Goal: Transaction & Acquisition: Obtain resource

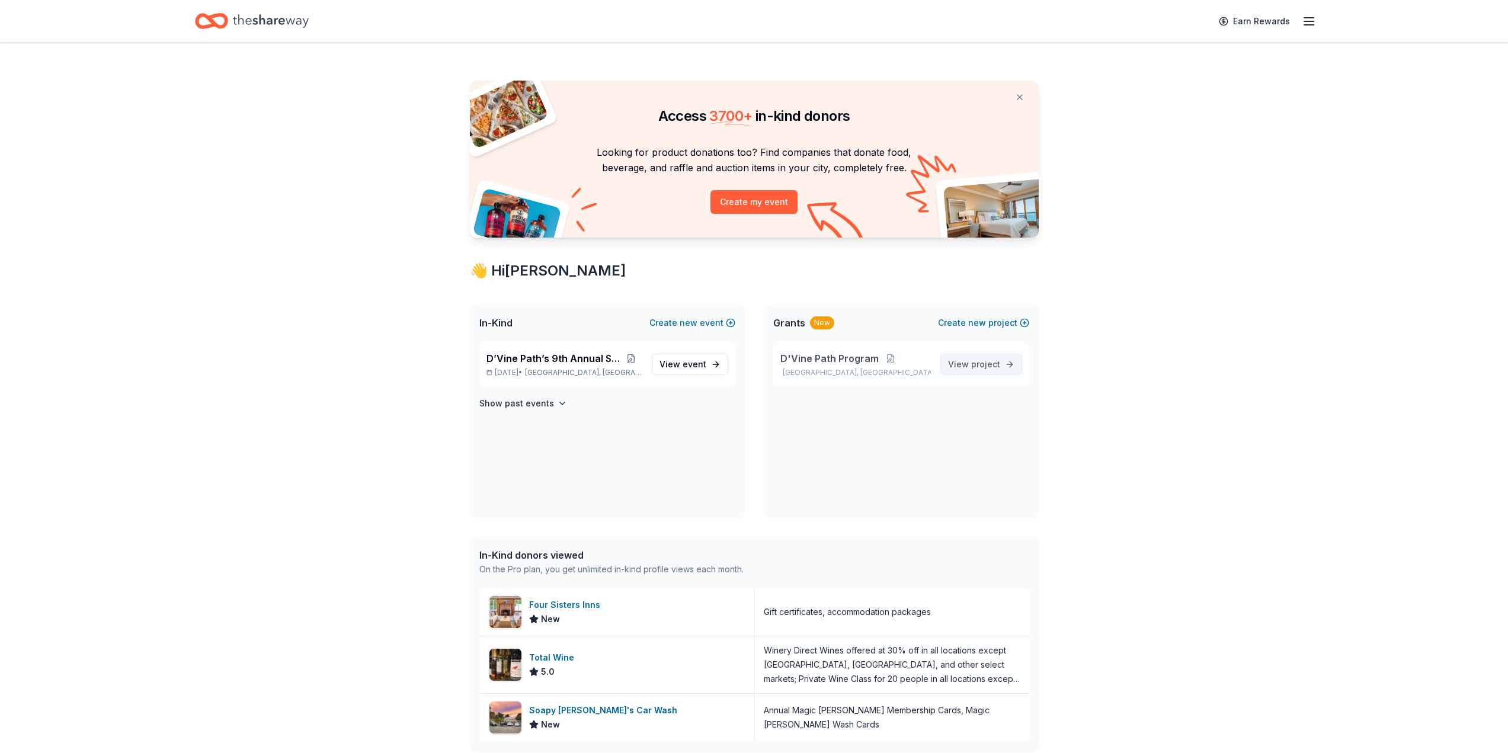
click at [972, 367] on span "project" at bounding box center [985, 364] width 29 height 10
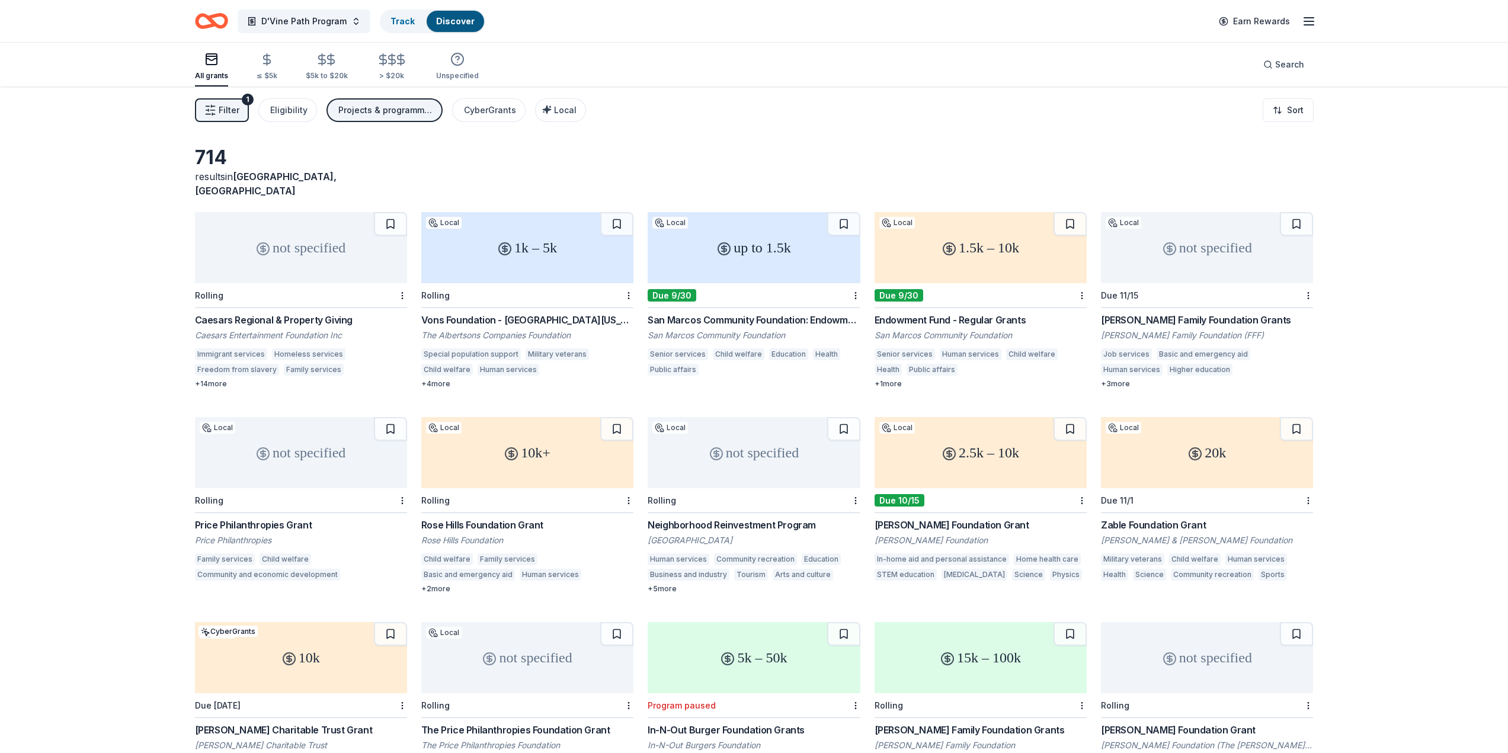
click at [521, 254] on div "1k – 5k" at bounding box center [527, 247] width 212 height 71
click at [978, 249] on div "1.5k – 10k" at bounding box center [981, 247] width 212 height 71
click at [1155, 240] on div "not specified" at bounding box center [1207, 247] width 212 height 71
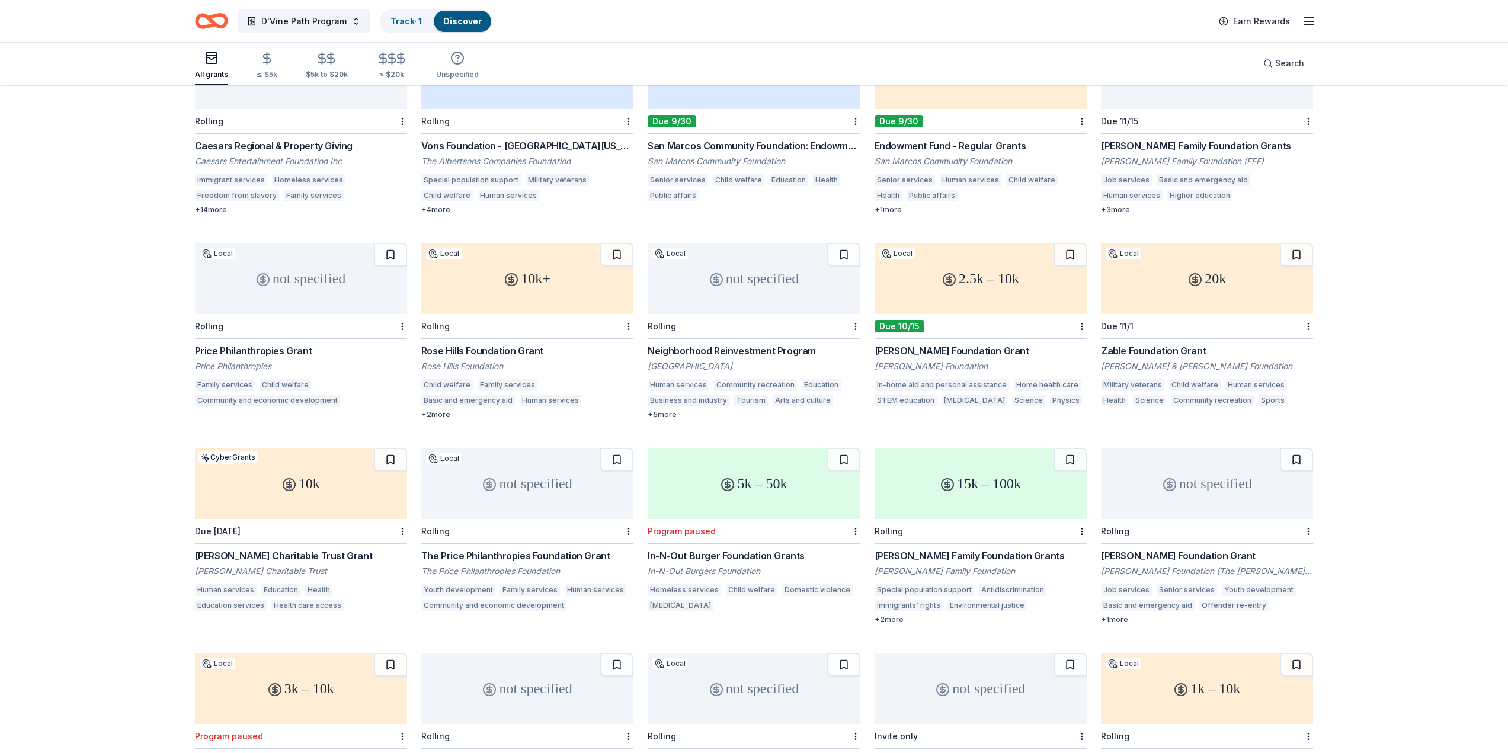
scroll to position [178, 0]
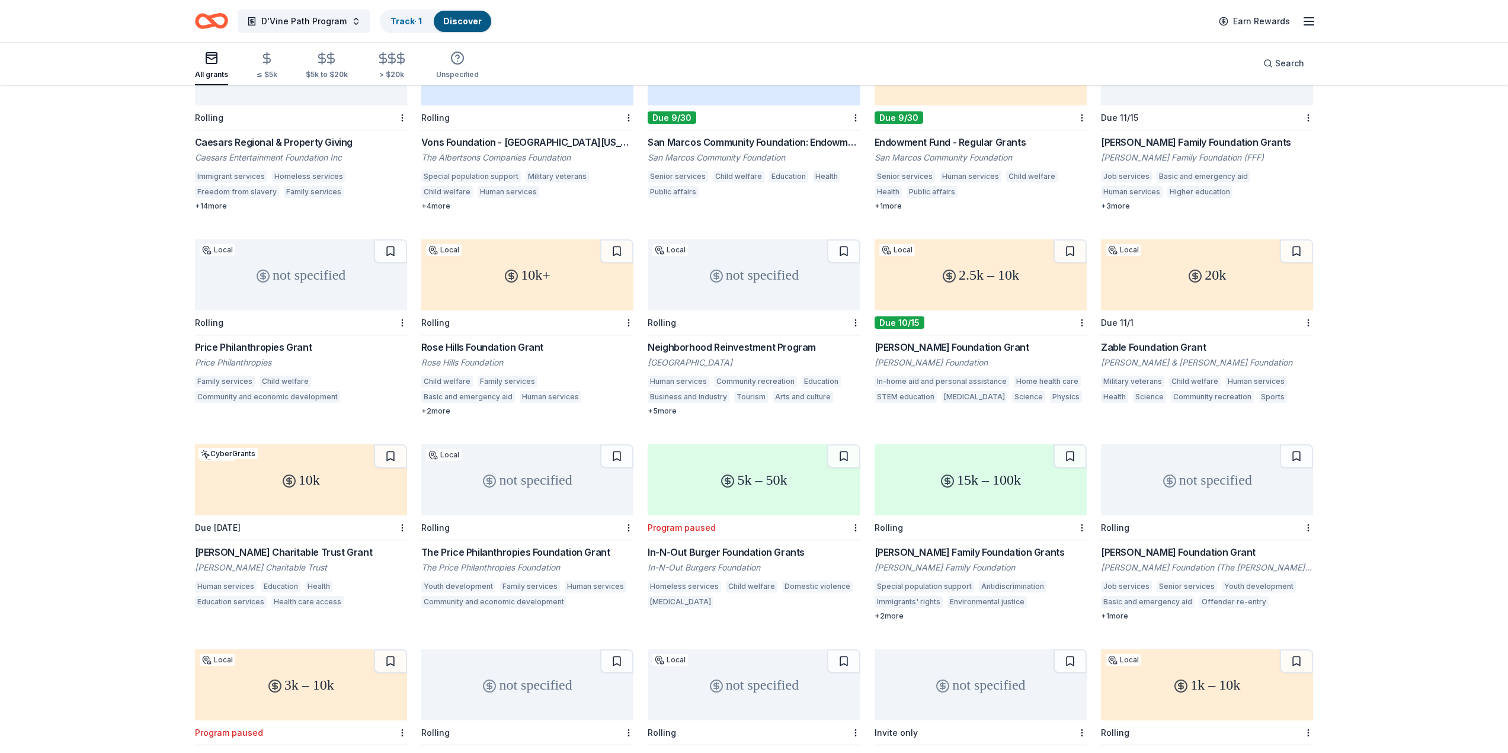
click at [1200, 286] on div "20k" at bounding box center [1207, 274] width 212 height 71
click at [326, 273] on div "not specified" at bounding box center [301, 274] width 212 height 71
click at [552, 288] on div "10k+" at bounding box center [527, 274] width 212 height 71
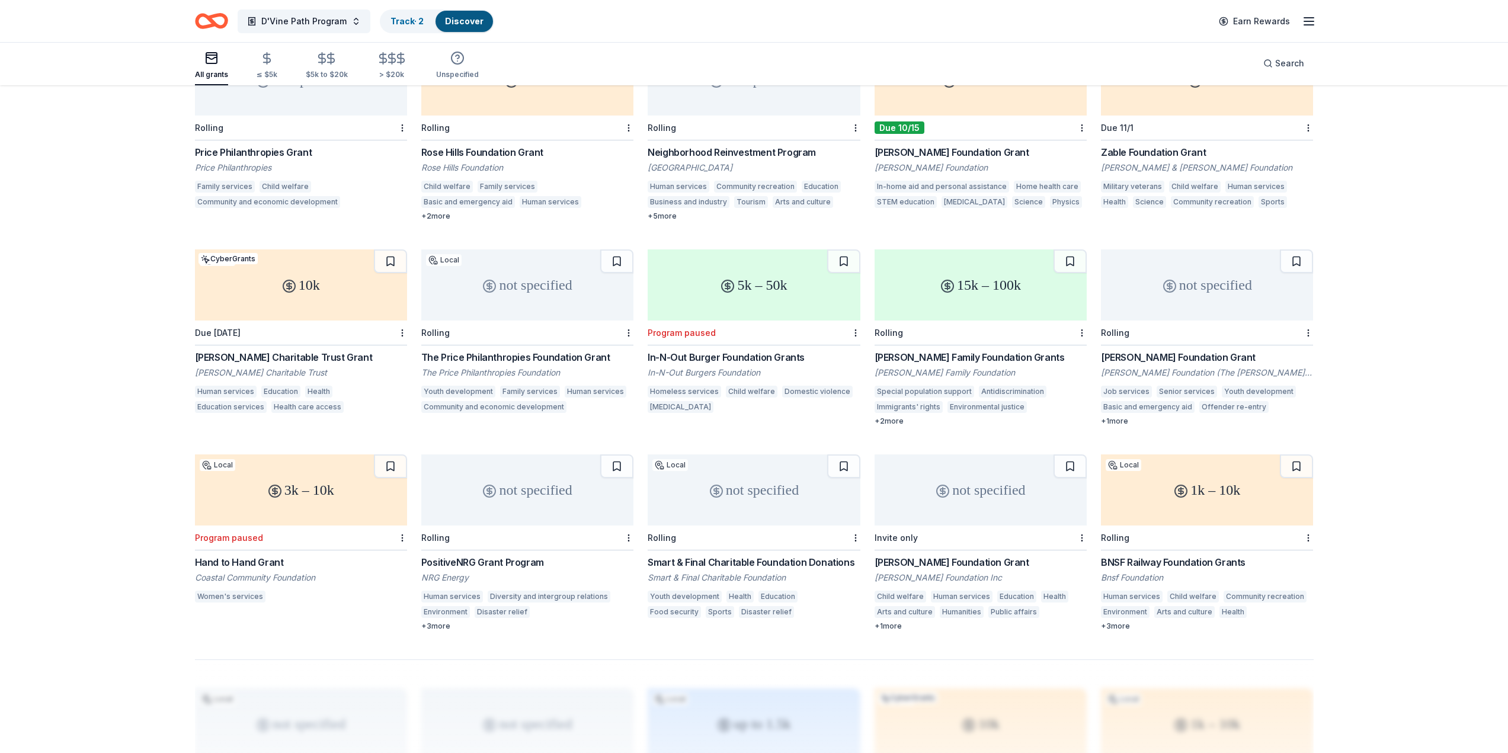
scroll to position [415, 0]
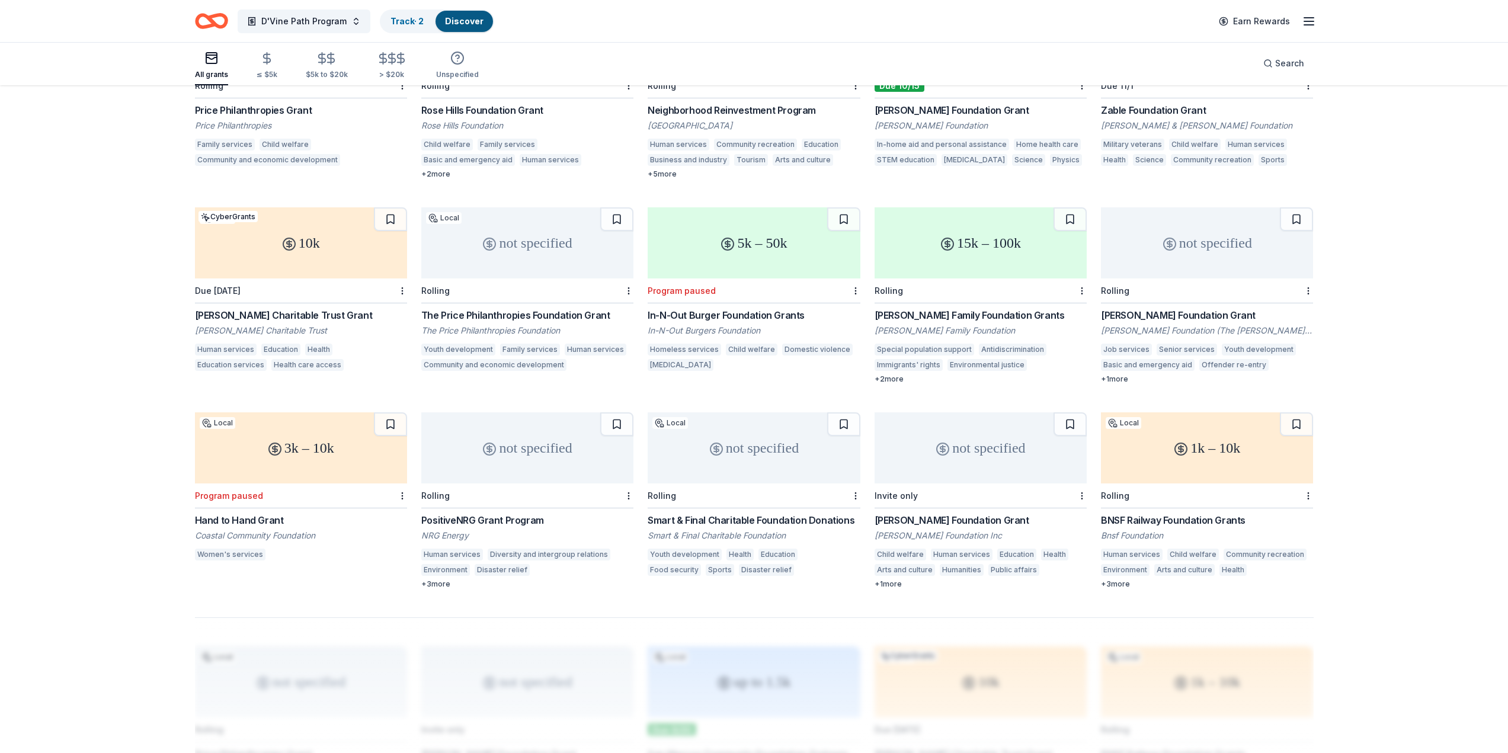
click at [1179, 233] on div "not specified" at bounding box center [1207, 242] width 212 height 71
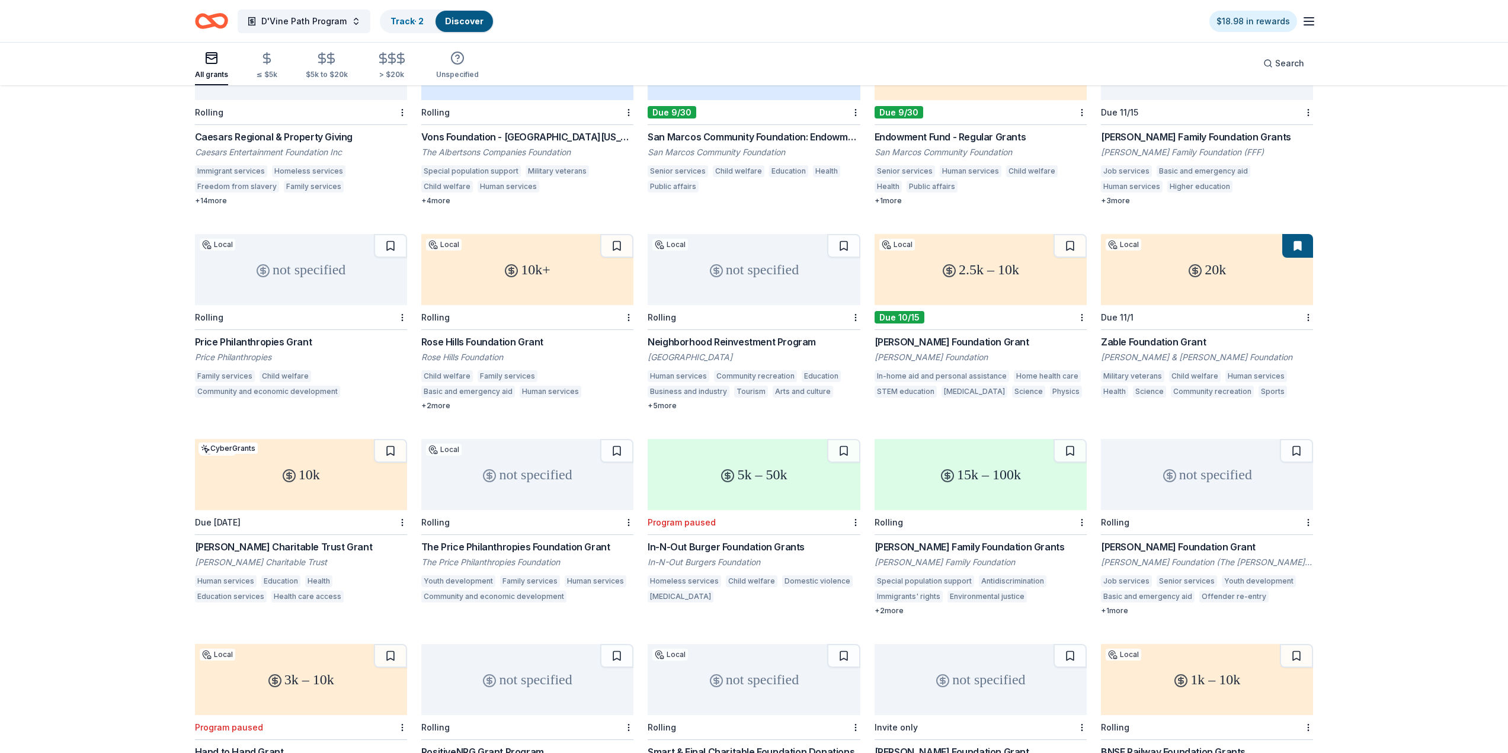
scroll to position [178, 0]
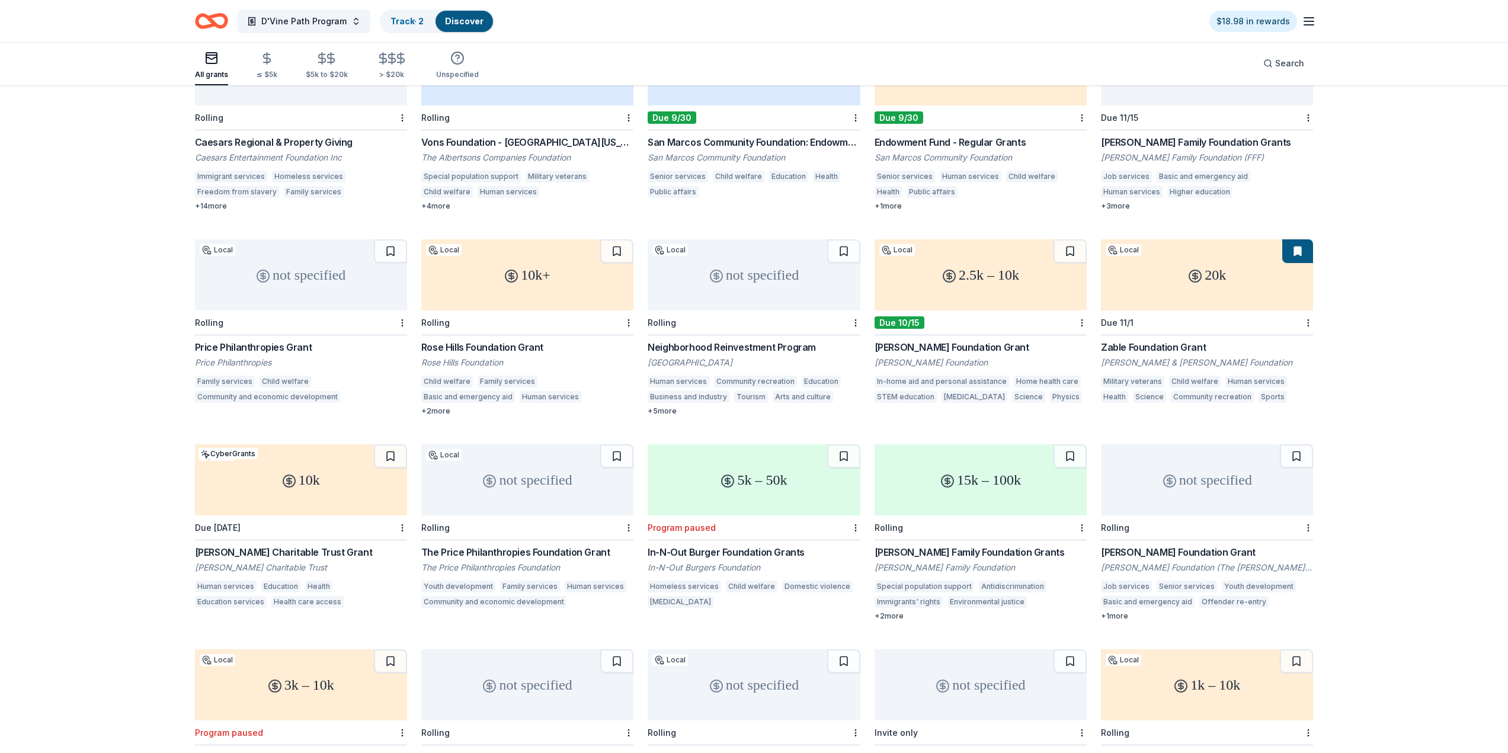
click at [338, 479] on div "10k" at bounding box center [301, 479] width 212 height 71
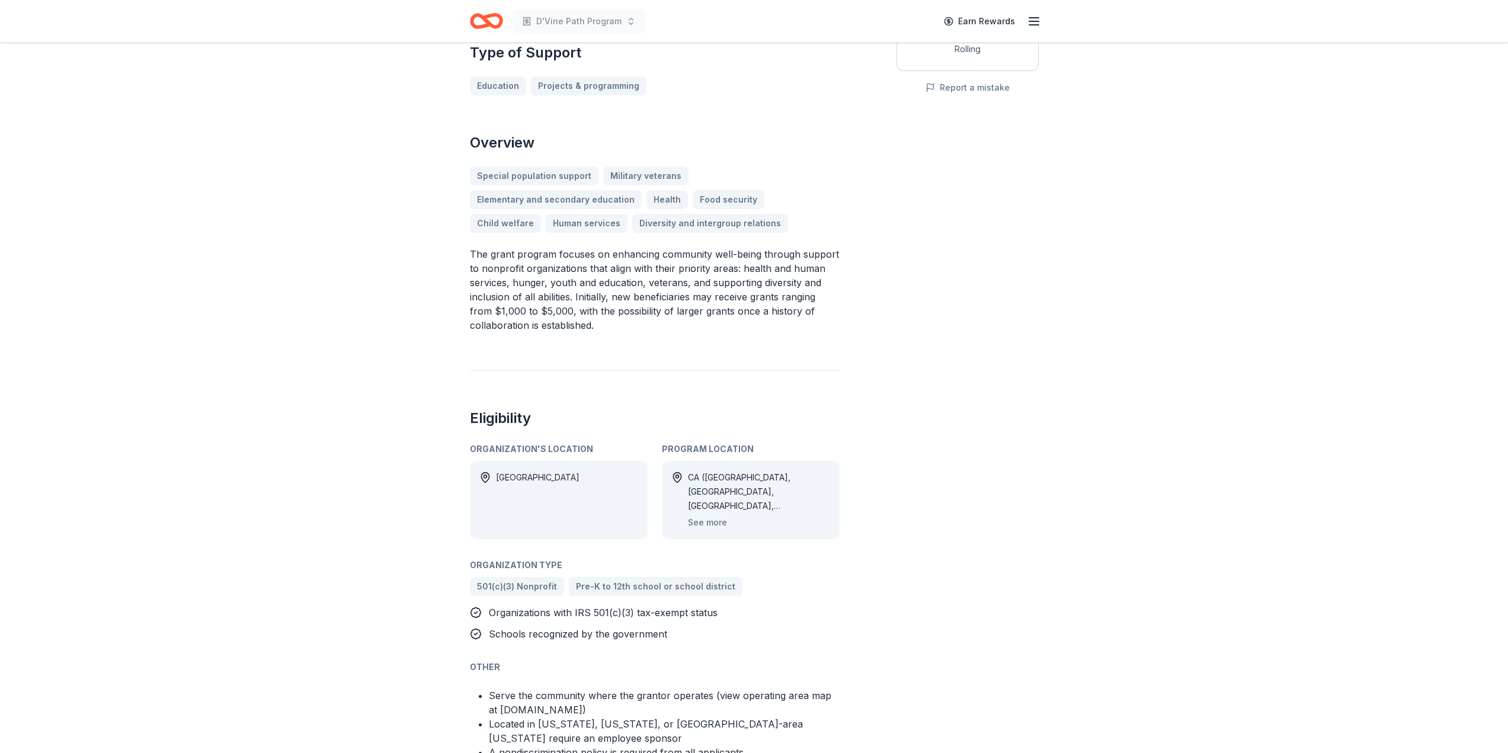
scroll to position [296, 0]
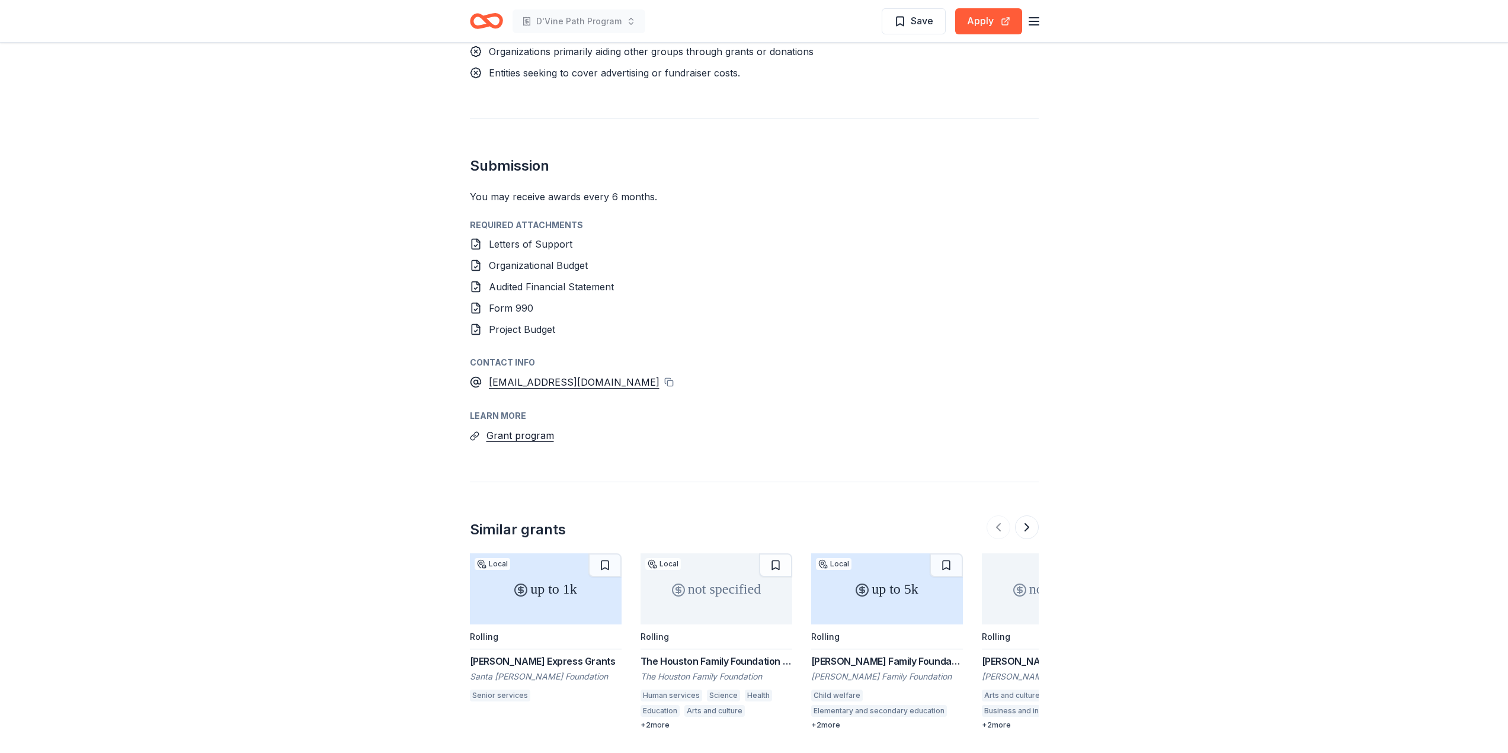
scroll to position [770, 0]
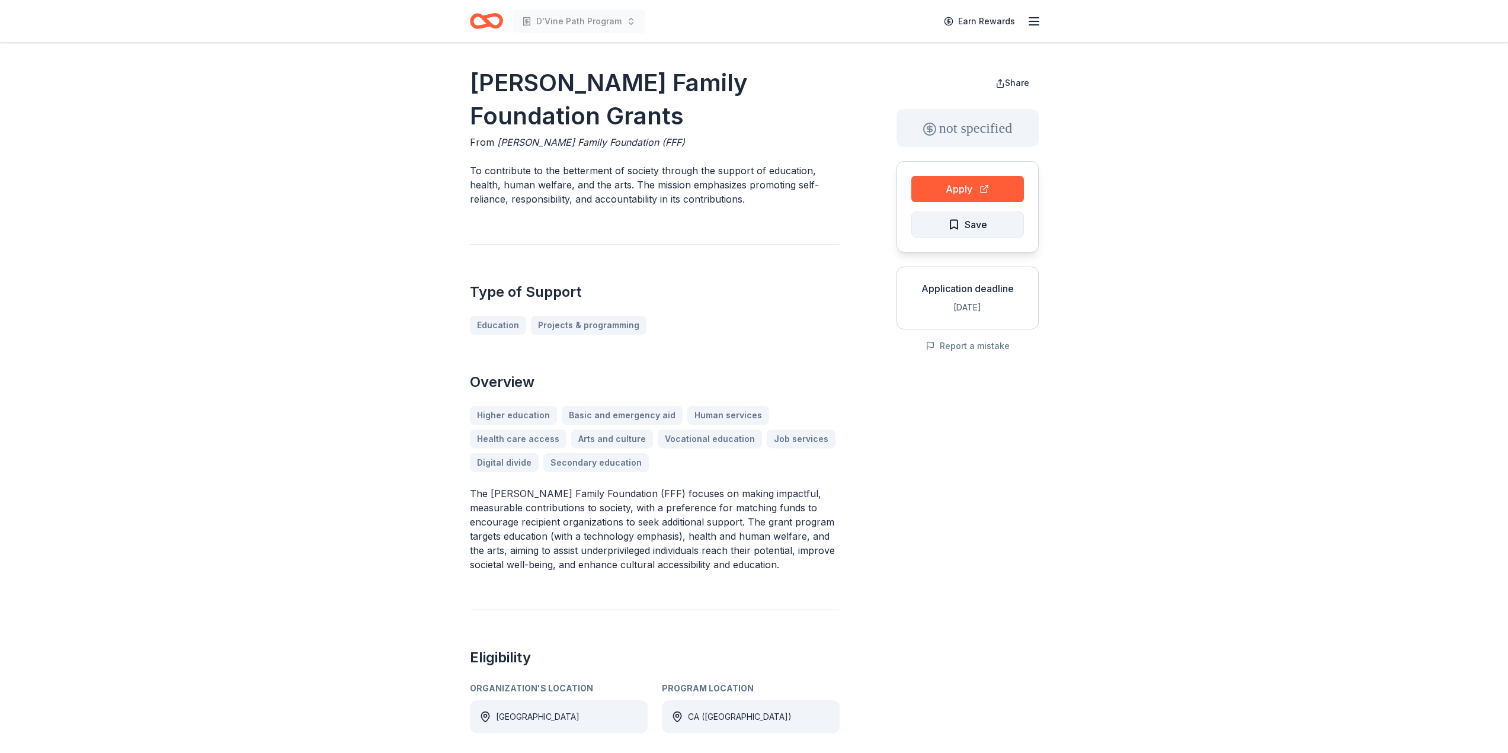
click at [939, 229] on button "Save" at bounding box center [967, 225] width 113 height 26
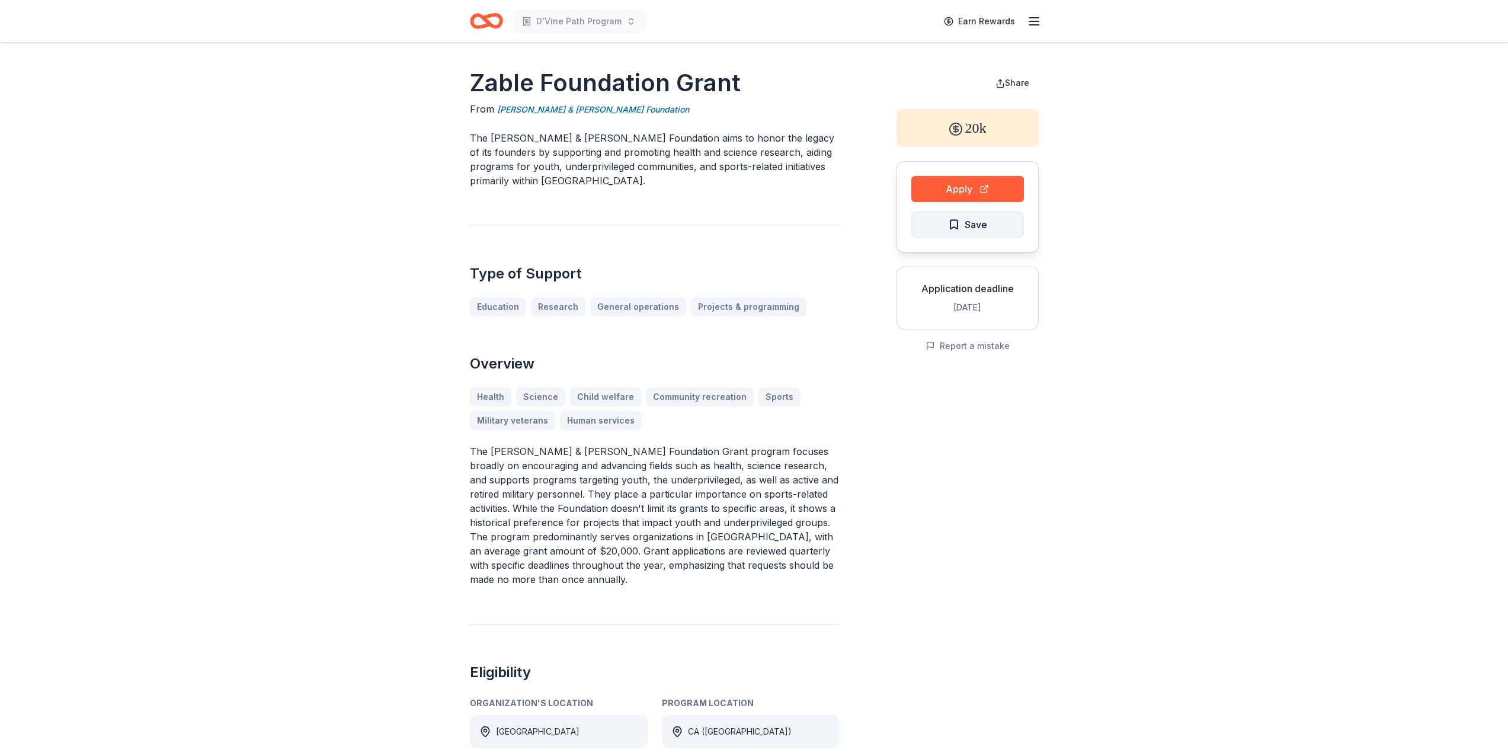
click at [933, 225] on button "Save" at bounding box center [967, 225] width 113 height 26
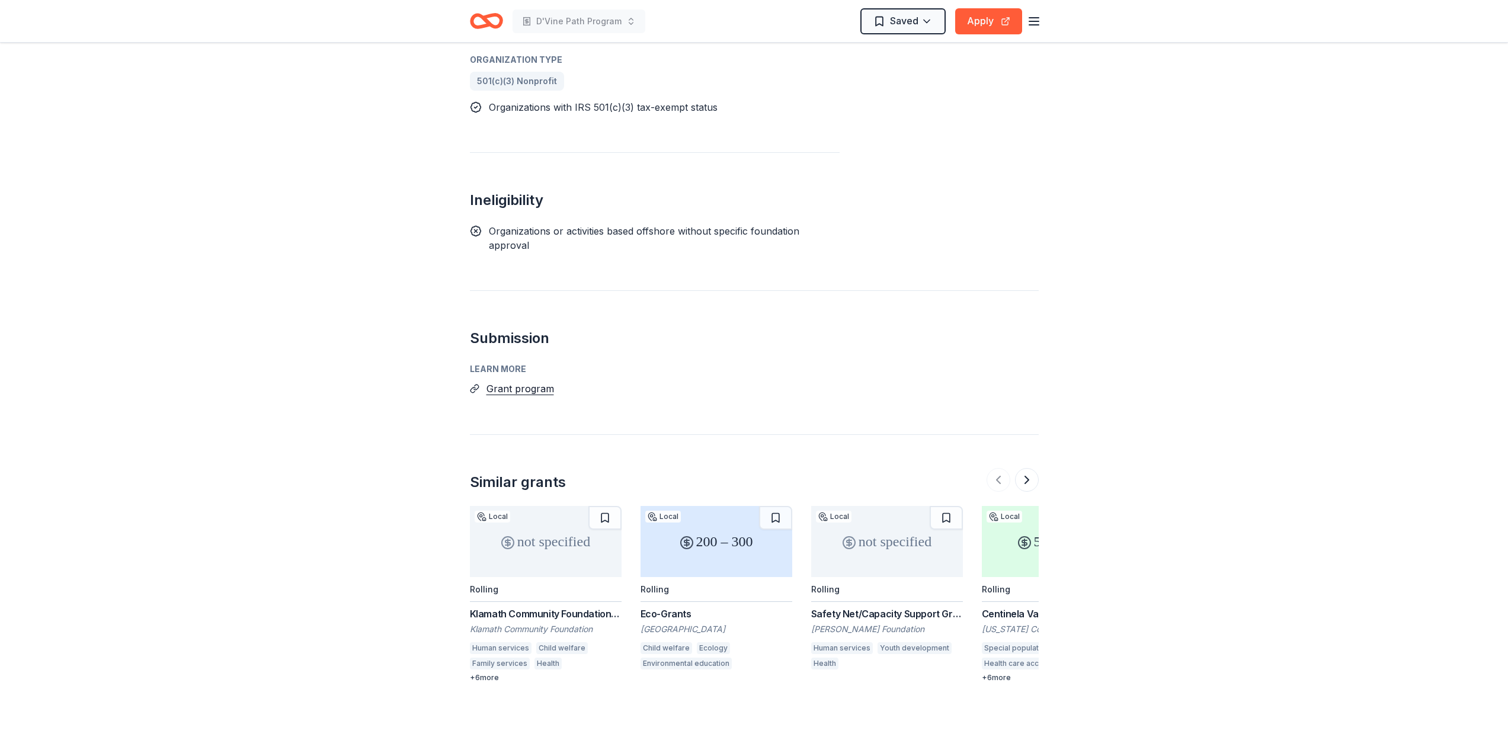
scroll to position [770, 0]
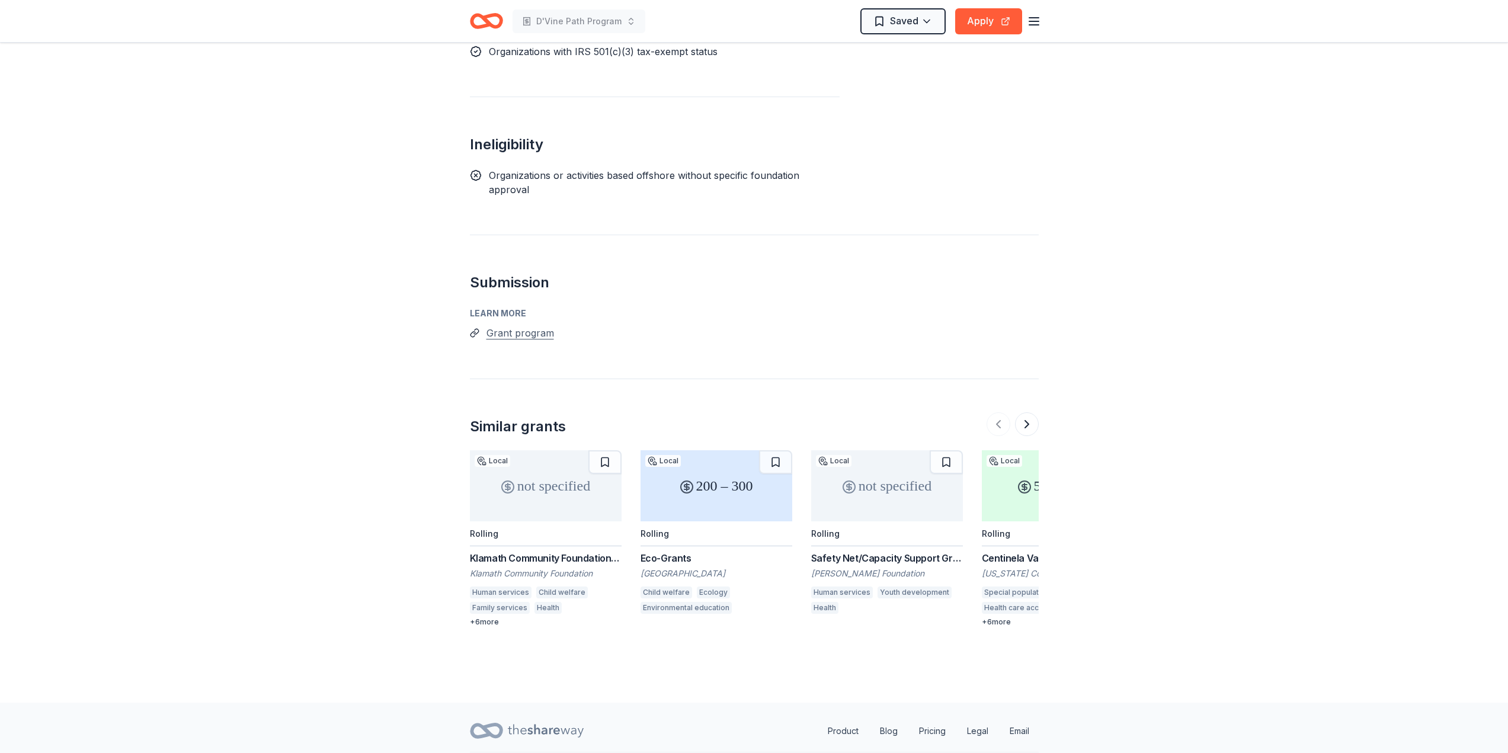
click at [510, 333] on button "Grant program" at bounding box center [520, 332] width 68 height 15
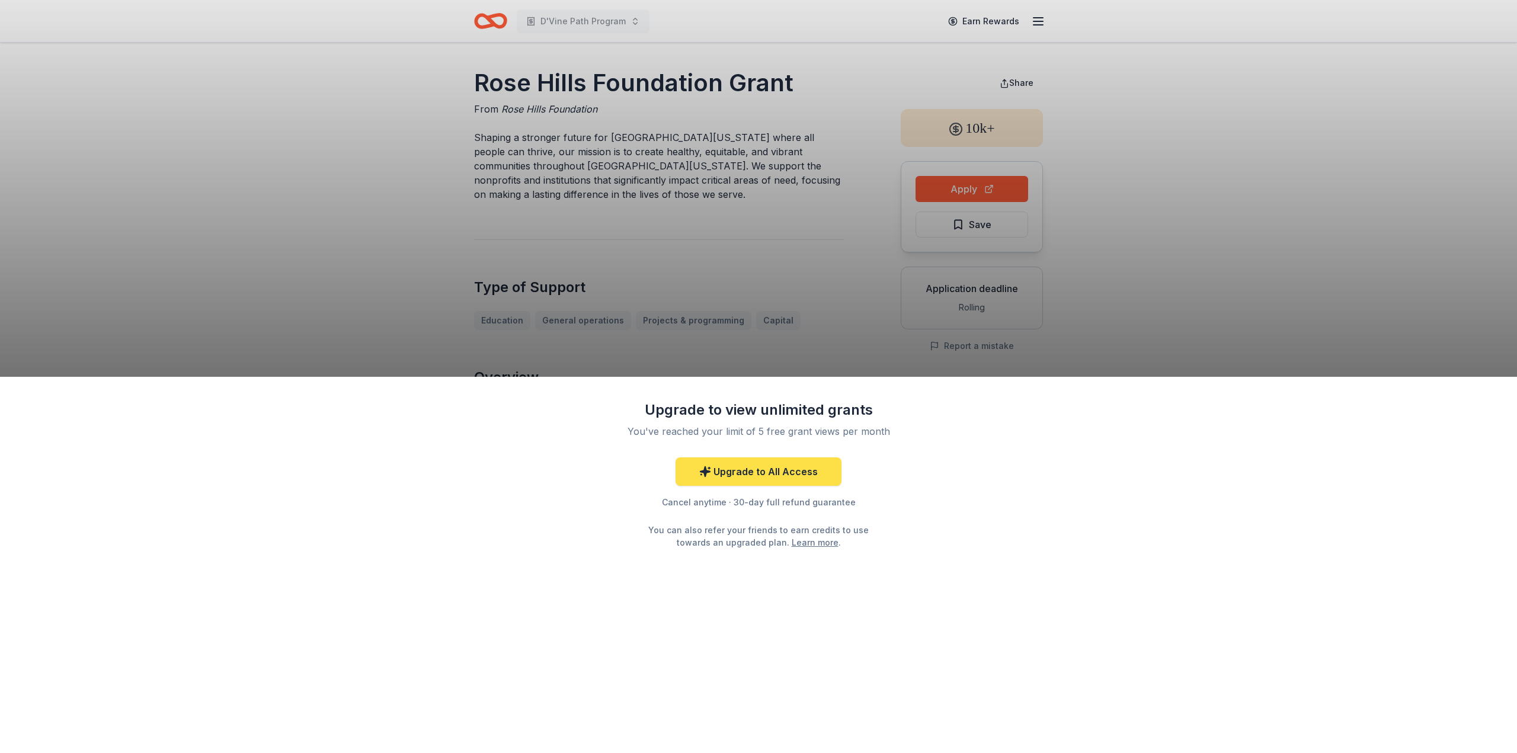
click at [808, 468] on link "Upgrade to All Access" at bounding box center [758, 471] width 166 height 28
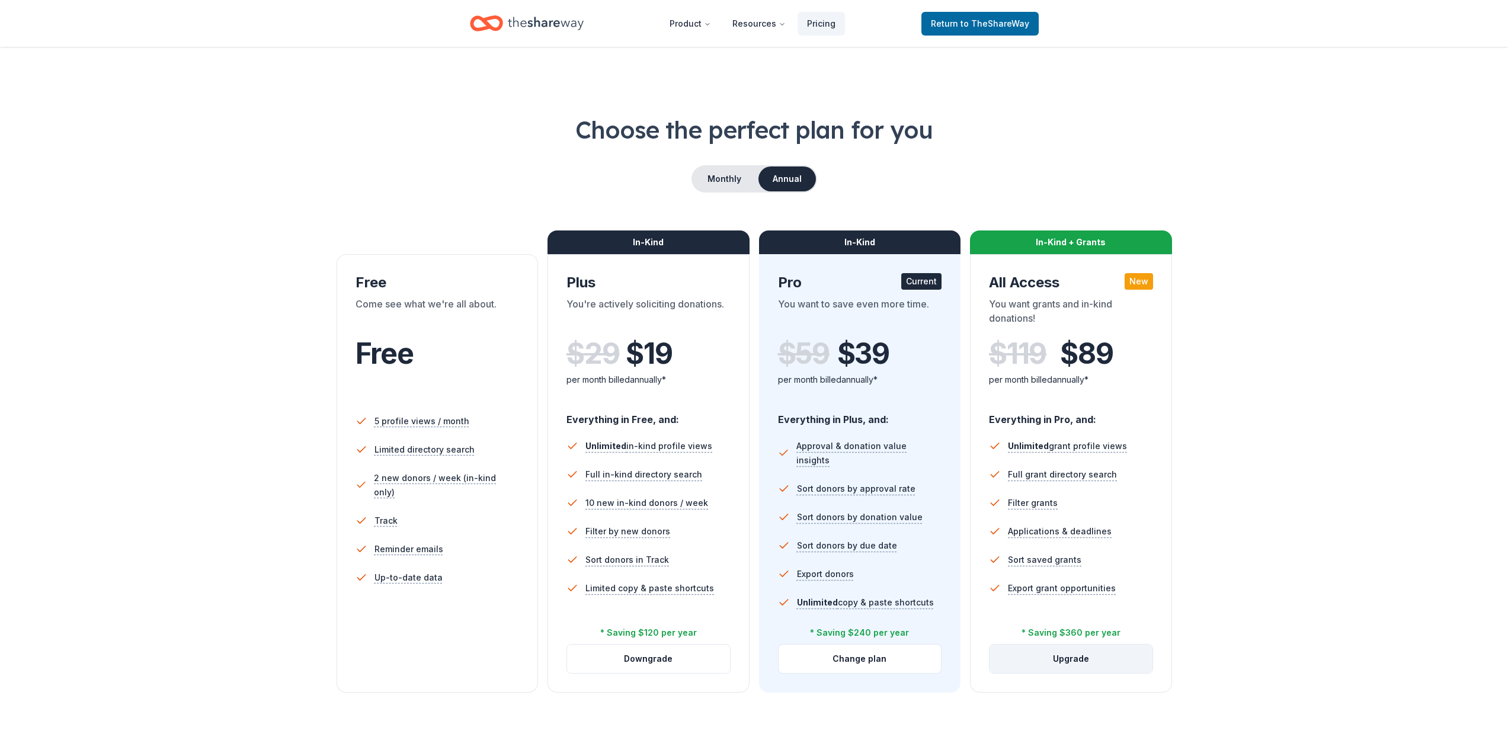
click at [1072, 649] on button "Upgrade" at bounding box center [1070, 659] width 163 height 28
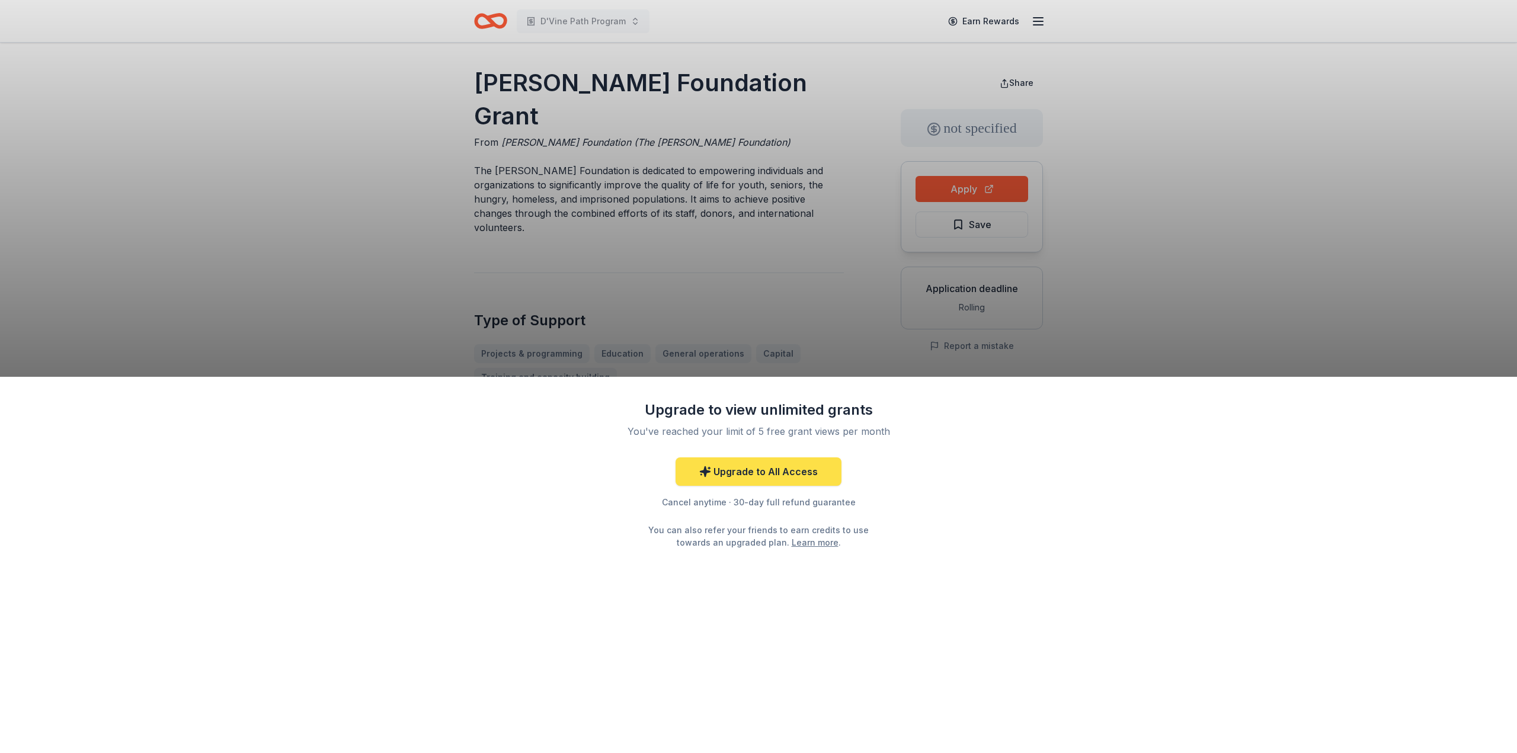
click at [798, 475] on link "Upgrade to All Access" at bounding box center [758, 471] width 166 height 28
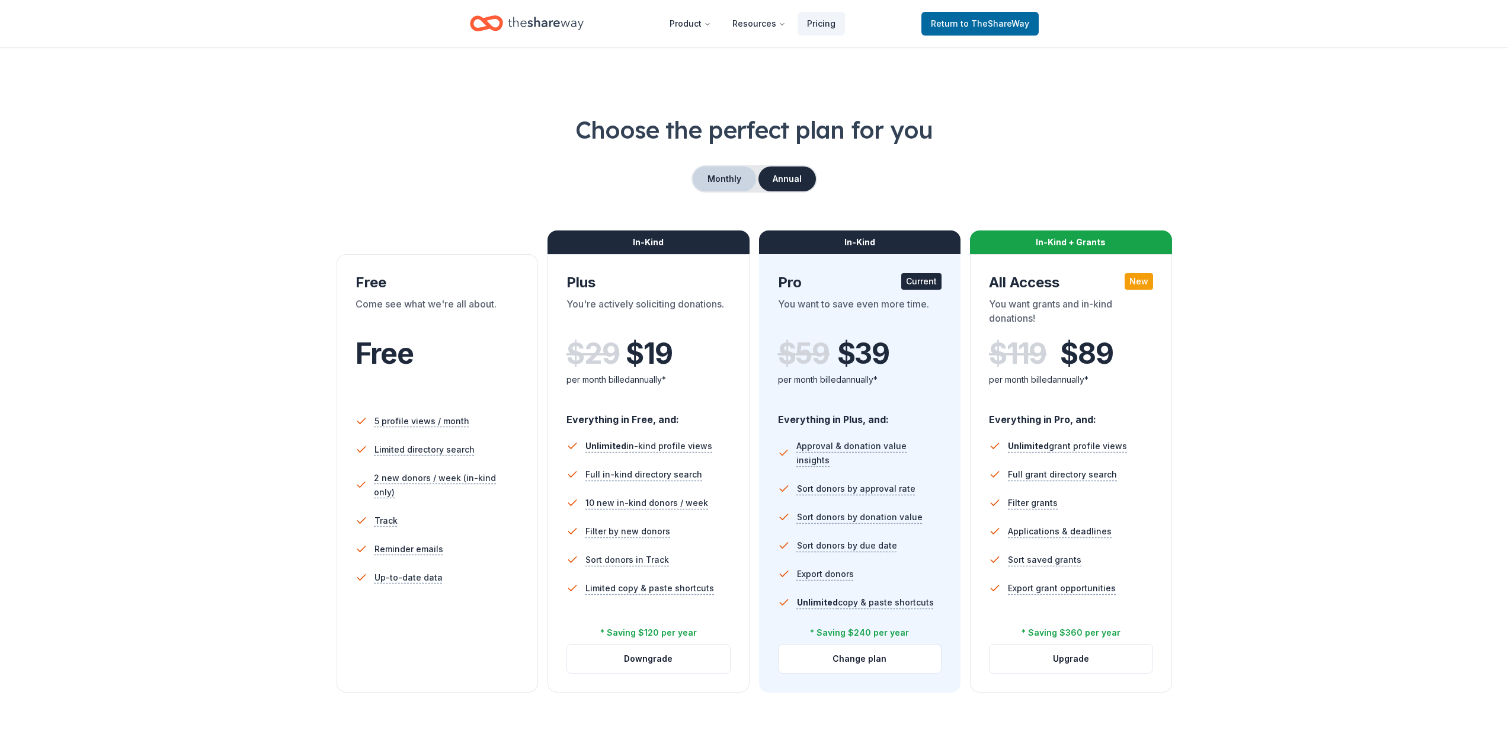
click at [715, 178] on button "Monthly" at bounding box center [724, 178] width 63 height 25
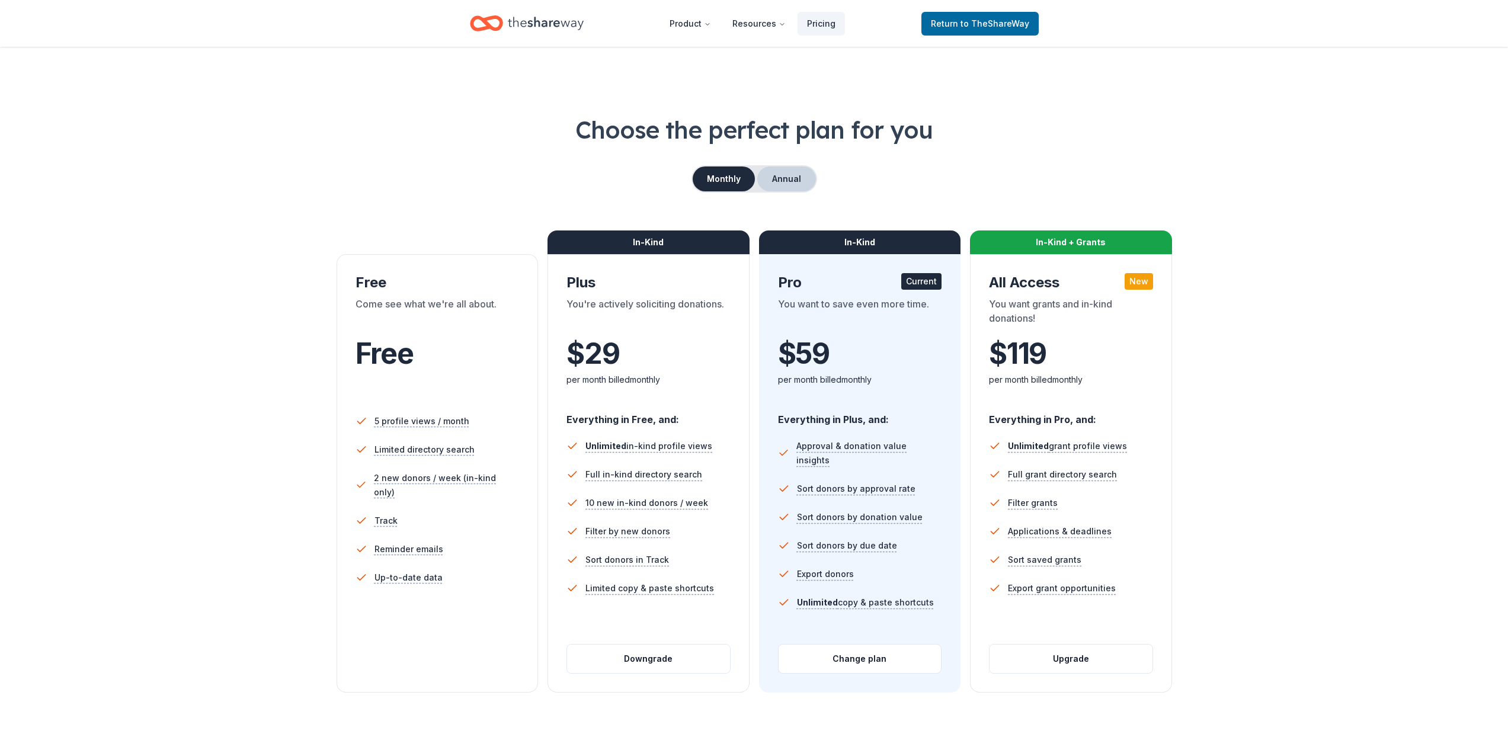
click at [796, 178] on button "Annual" at bounding box center [786, 178] width 59 height 25
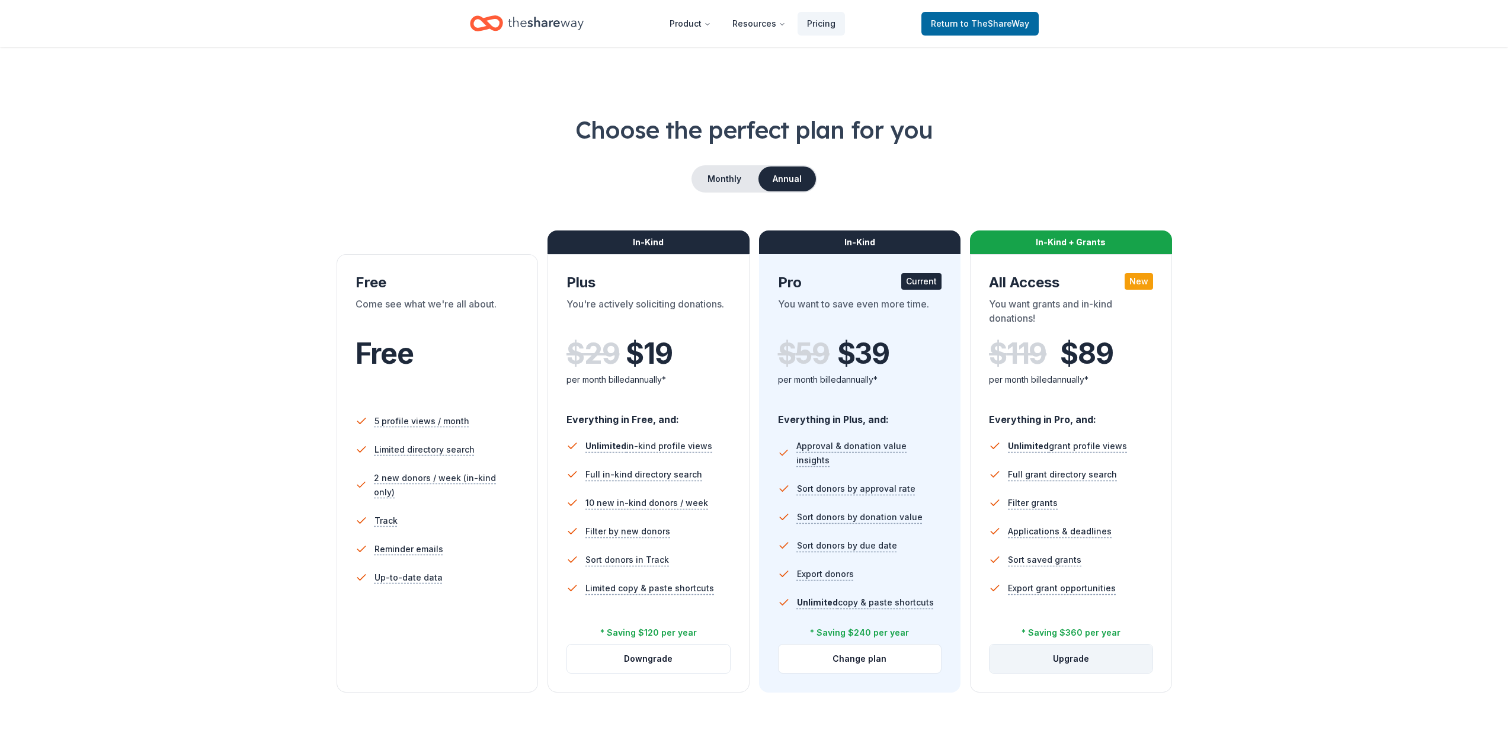
click at [1058, 654] on button "Upgrade" at bounding box center [1070, 659] width 163 height 28
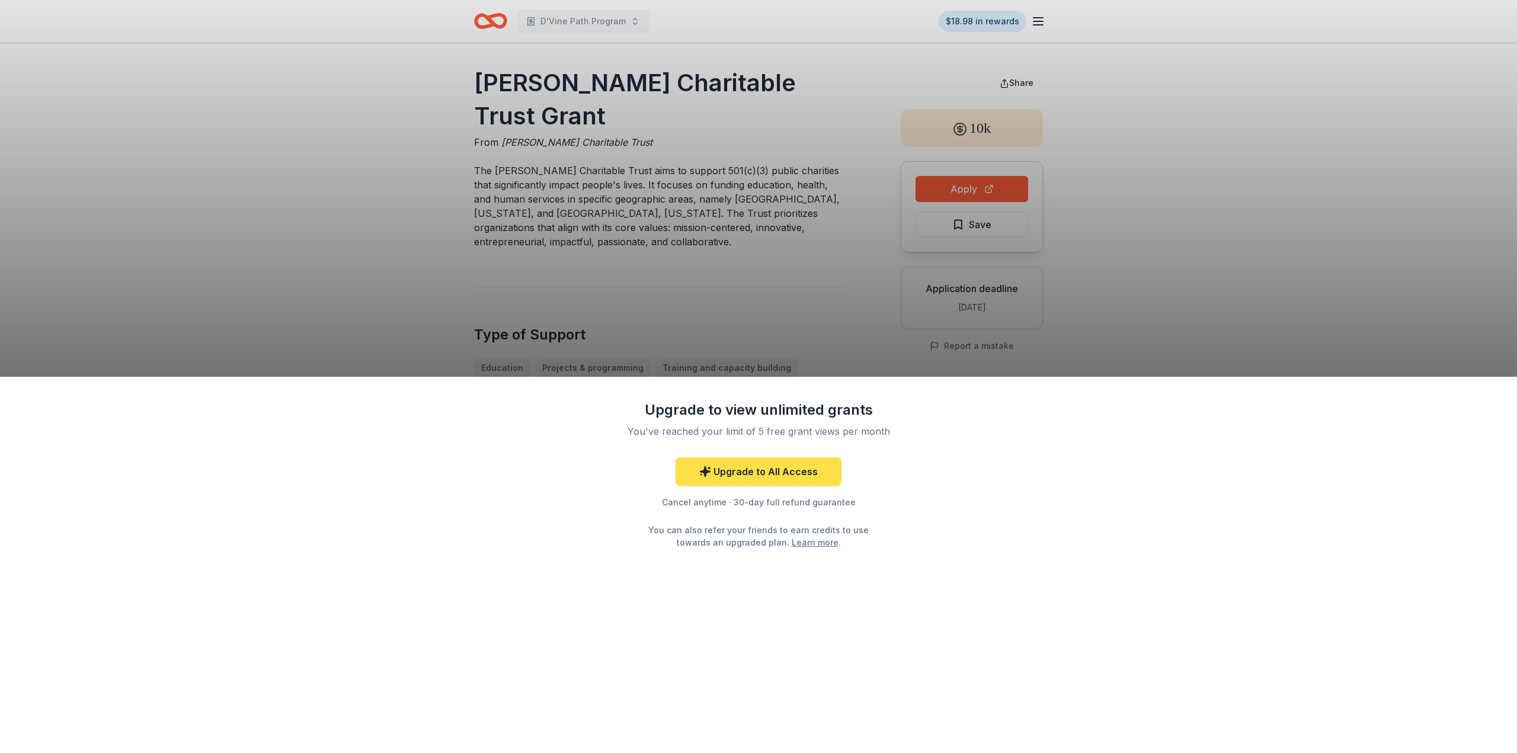
click at [834, 479] on link "Upgrade to All Access" at bounding box center [758, 471] width 166 height 28
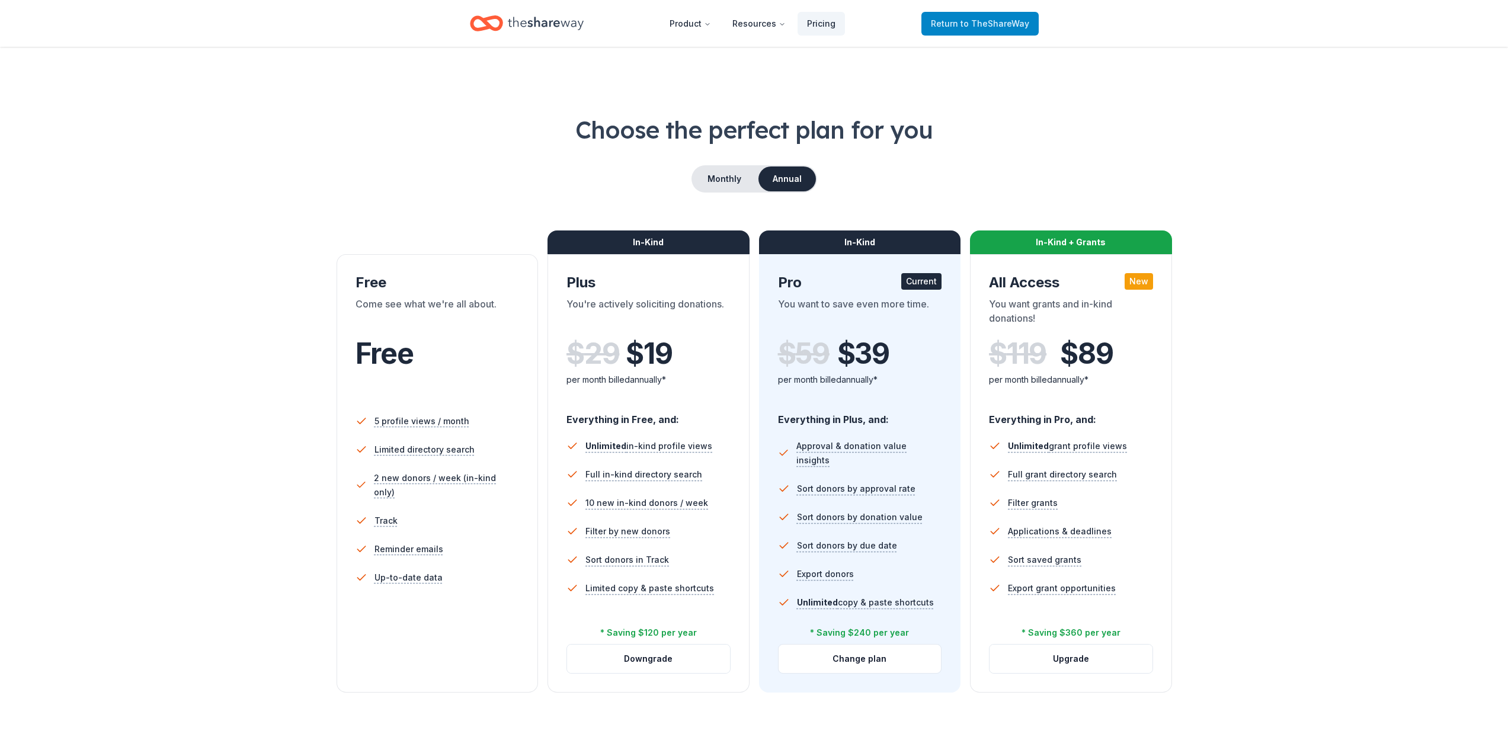
click at [994, 23] on span "to TheShareWay" at bounding box center [994, 23] width 69 height 10
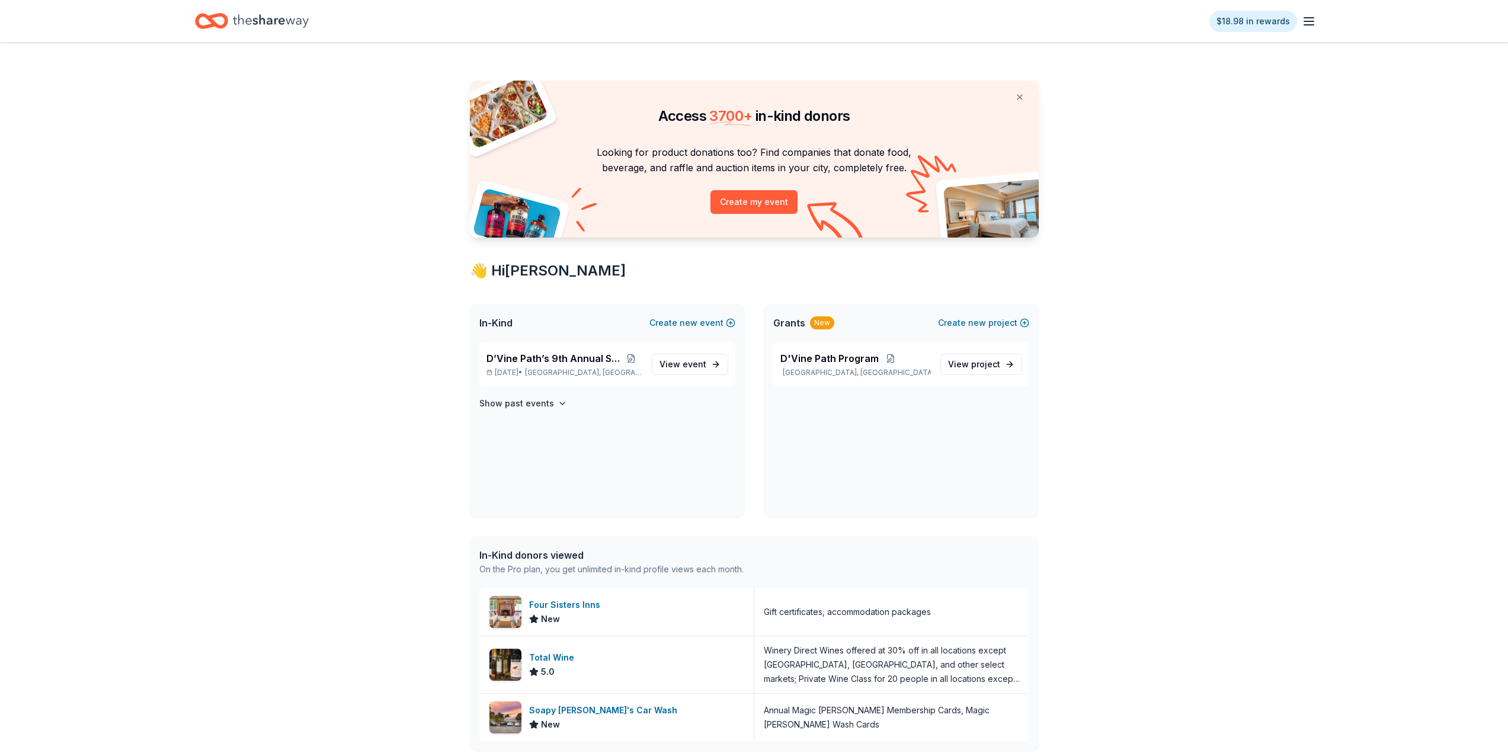
click at [1309, 24] on icon "button" at bounding box center [1309, 21] width 14 height 14
click at [1177, 204] on button "Logout" at bounding box center [1163, 211] width 31 height 14
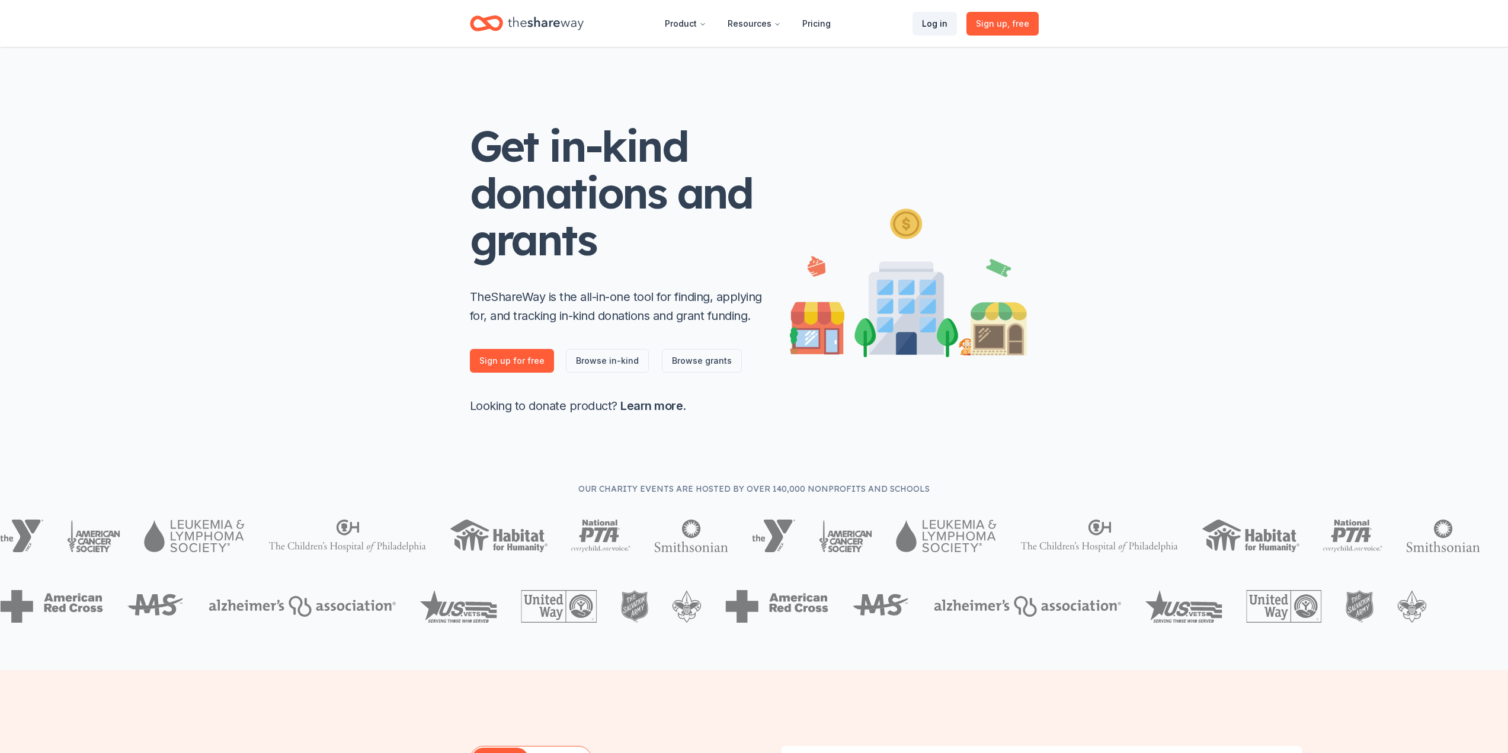
click at [924, 24] on link "Log in" at bounding box center [934, 24] width 44 height 24
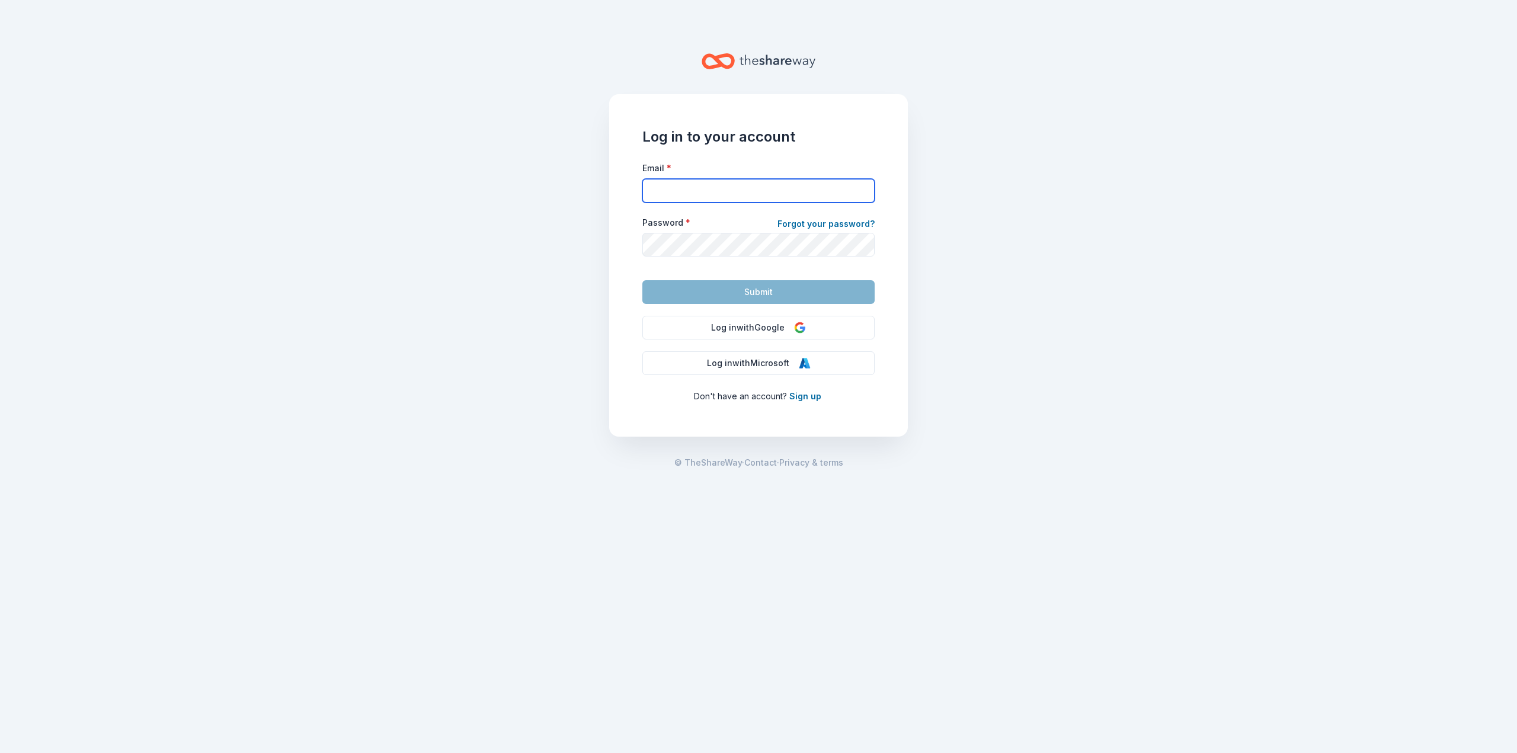
type input "michele@dvinepath.org"
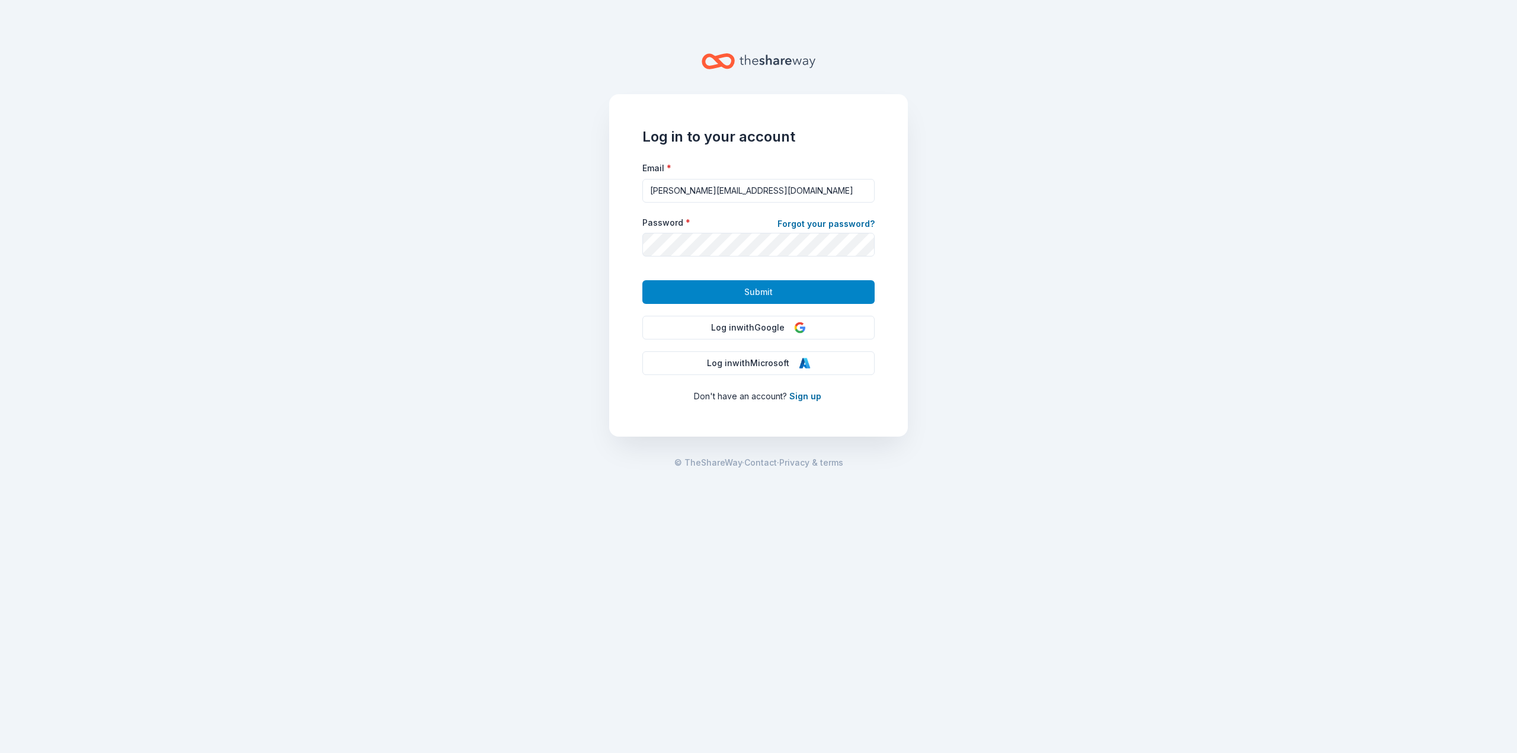
click at [787, 288] on button "Submit" at bounding box center [758, 292] width 232 height 24
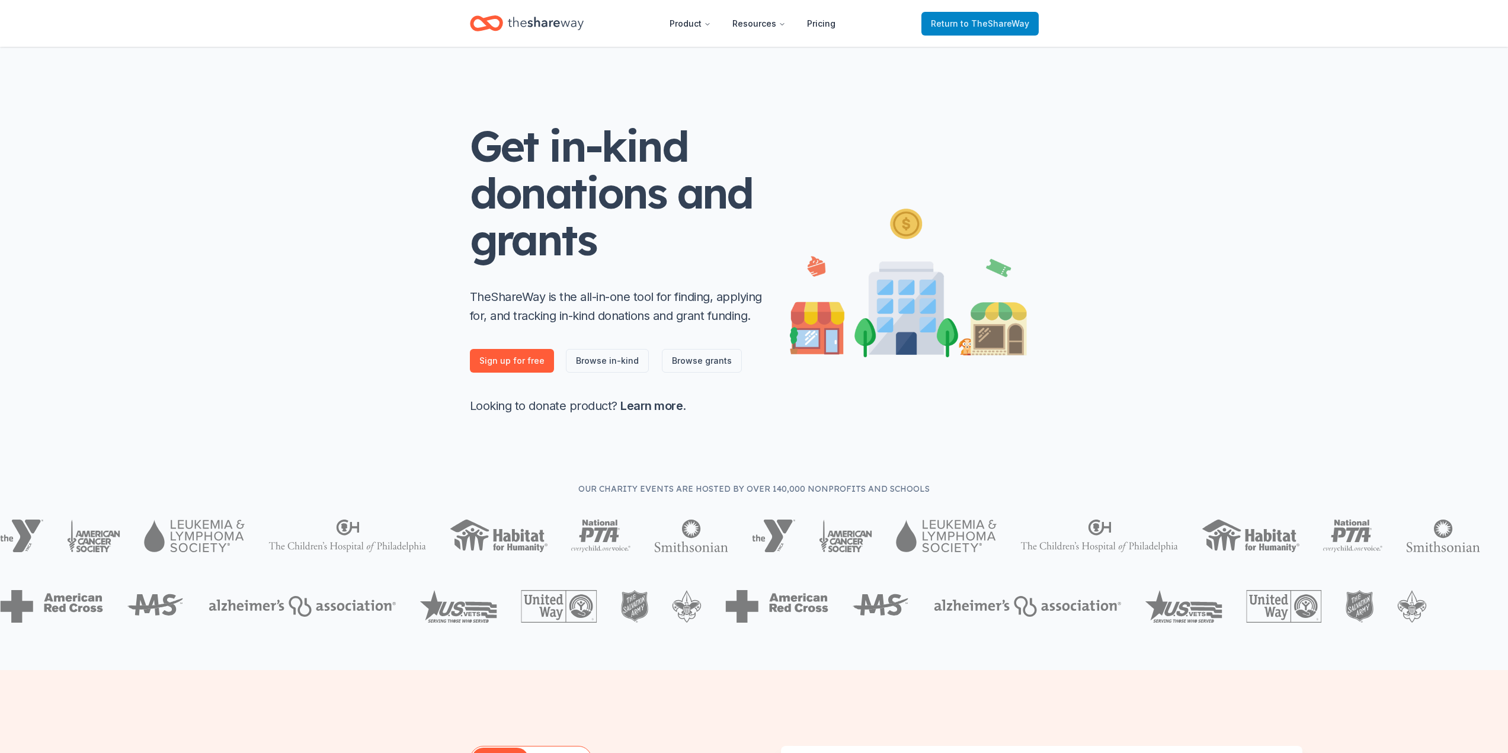
click at [1003, 20] on span "to TheShareWay" at bounding box center [994, 23] width 69 height 10
click at [1005, 27] on span "to TheShareWay" at bounding box center [994, 23] width 69 height 10
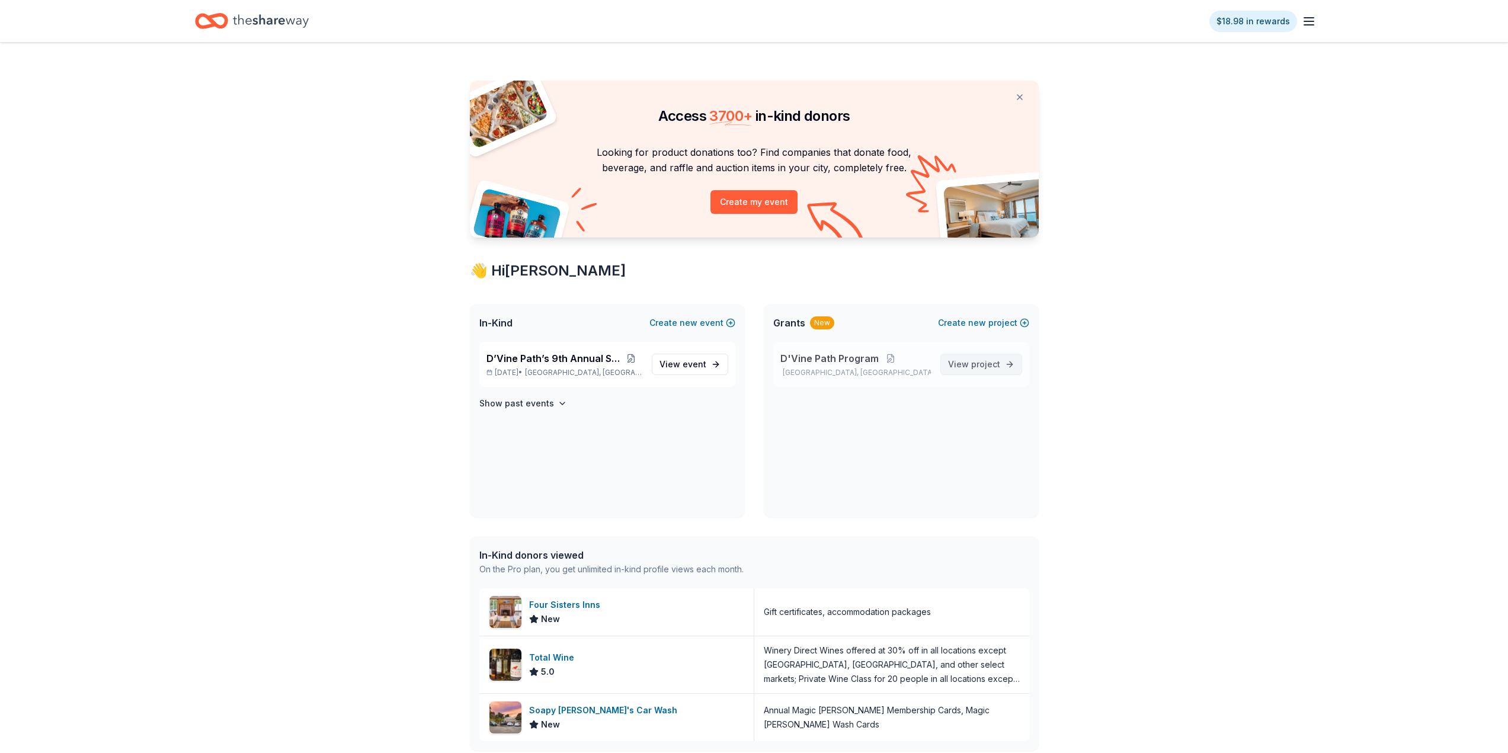
click at [967, 372] on link "View project" at bounding box center [981, 364] width 82 height 21
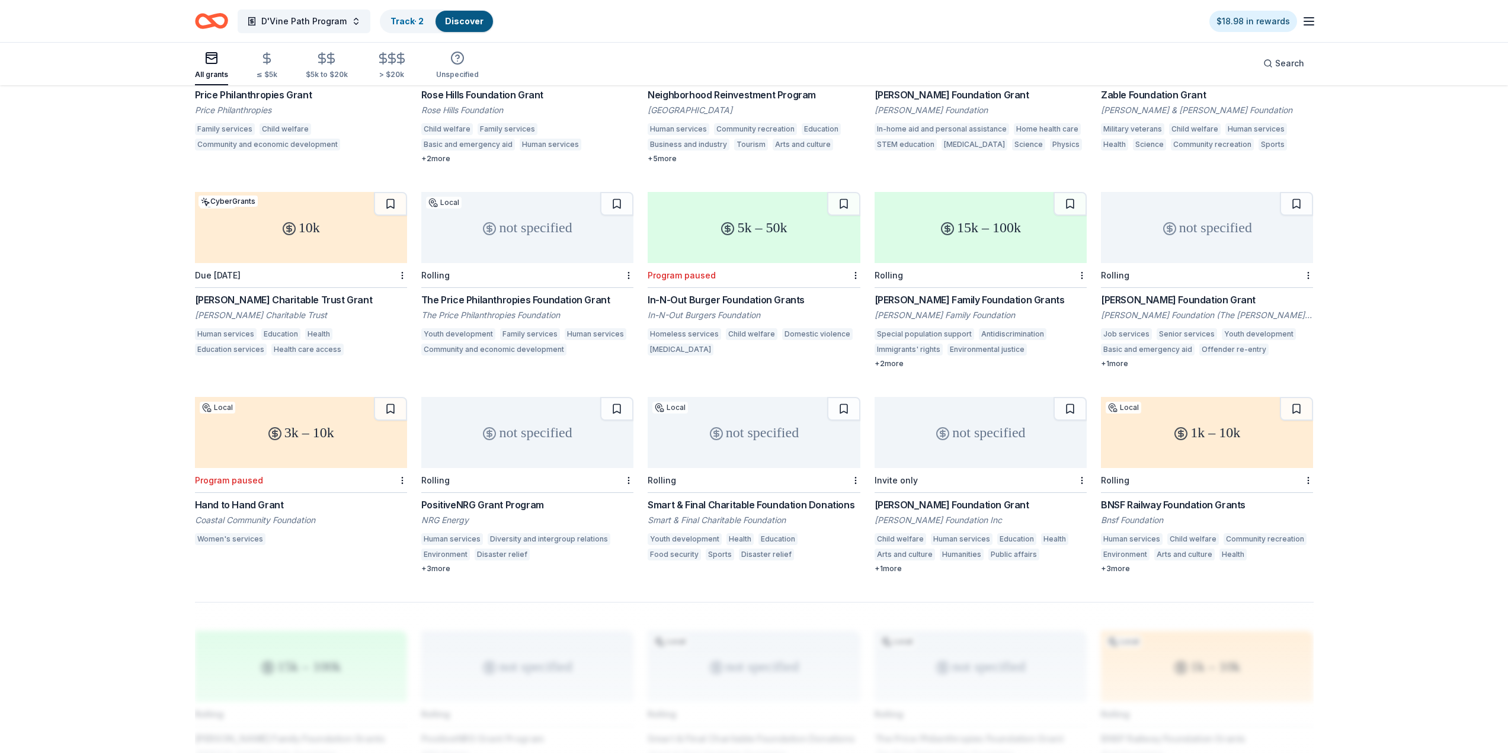
scroll to position [474, 0]
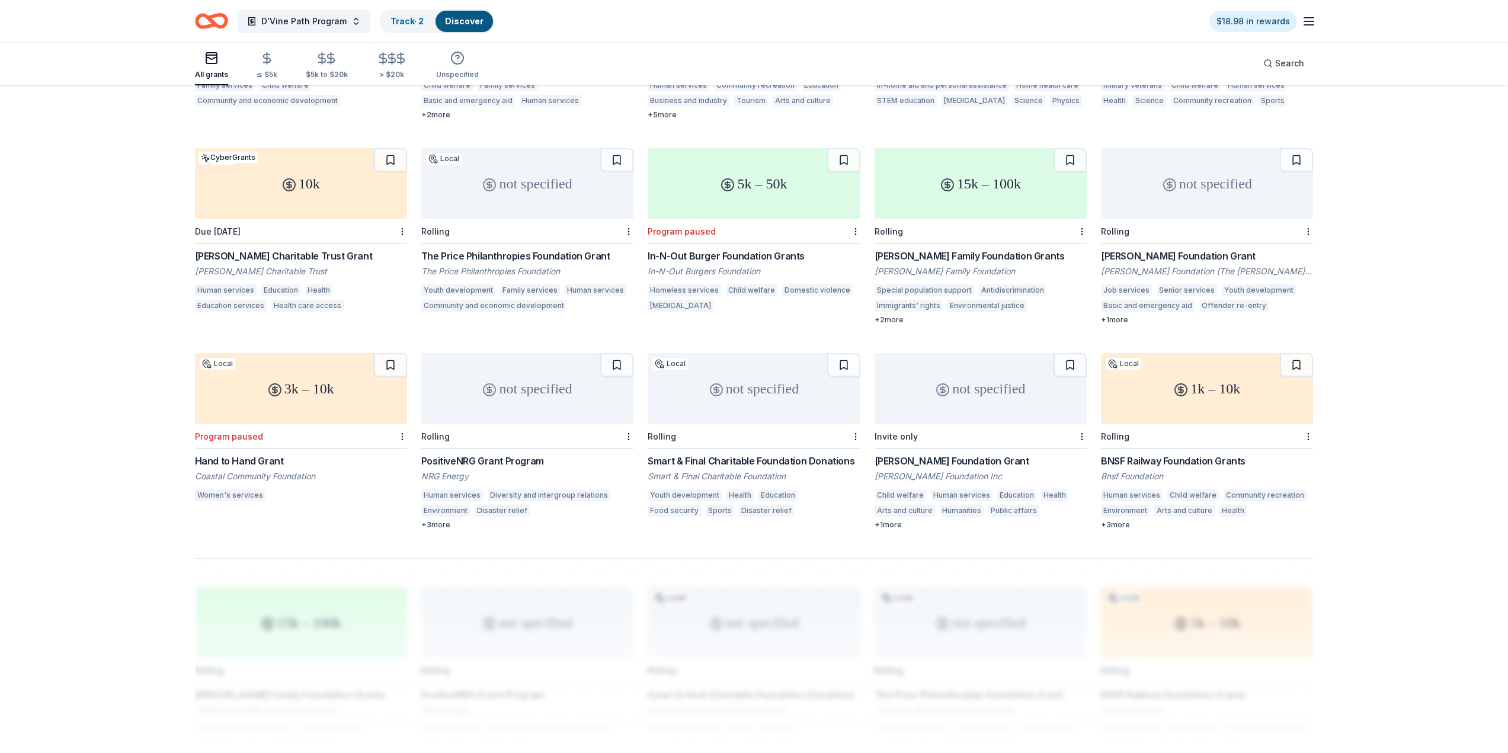
click at [934, 177] on div "15k – 100k" at bounding box center [981, 183] width 212 height 71
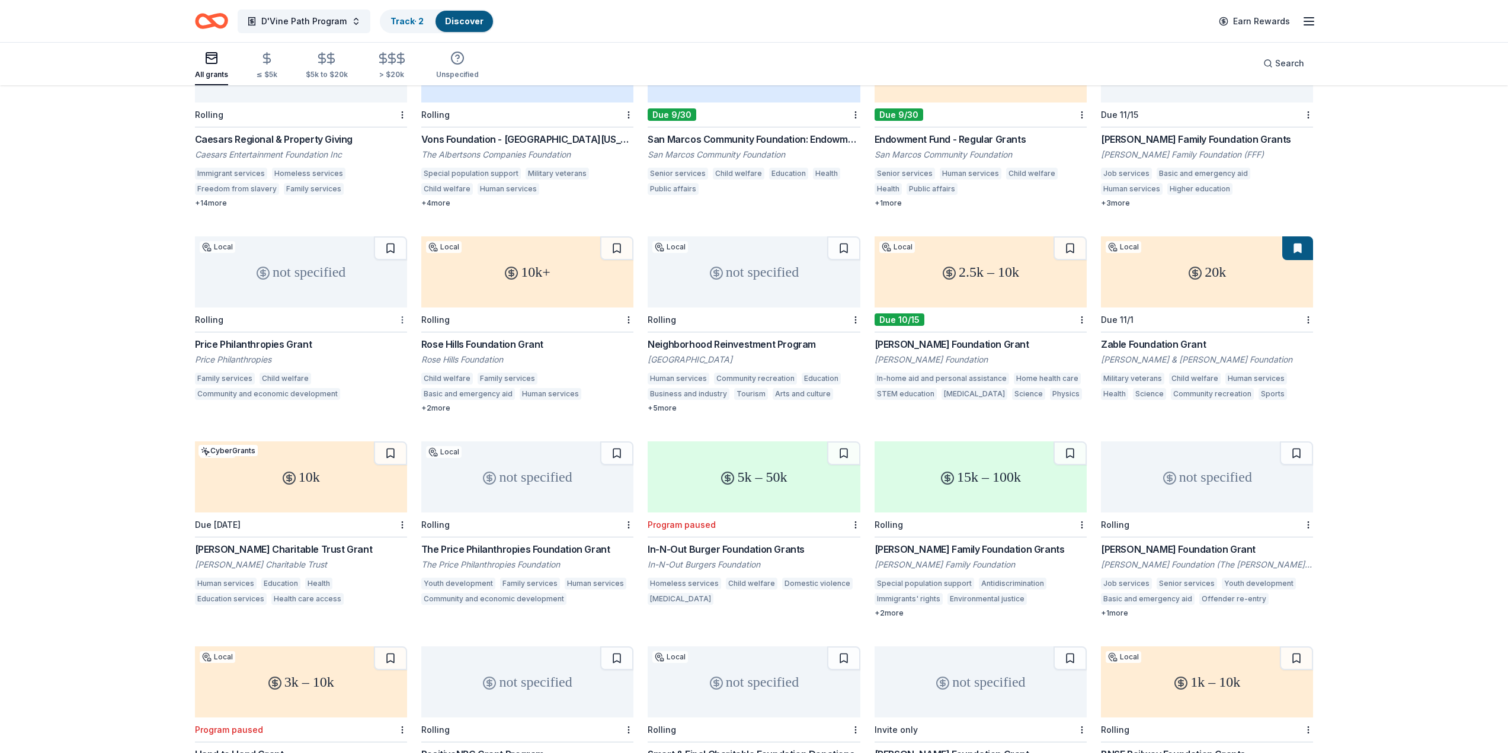
scroll to position [0, 0]
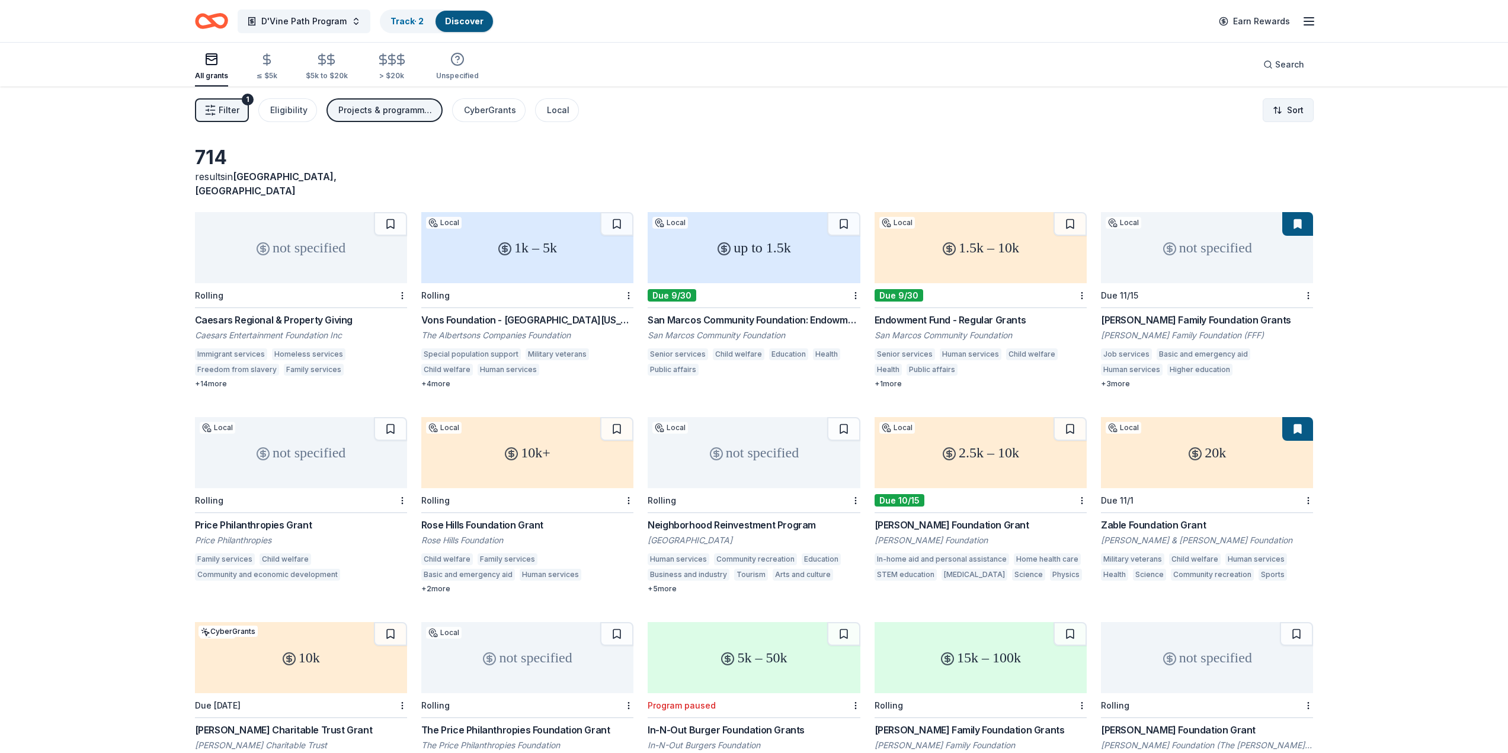
click at [1306, 113] on html "D'Vine Path Program Track · 2 Discover Earn Rewards All grants ≤ $5k $5k to $20…" at bounding box center [754, 376] width 1508 height 753
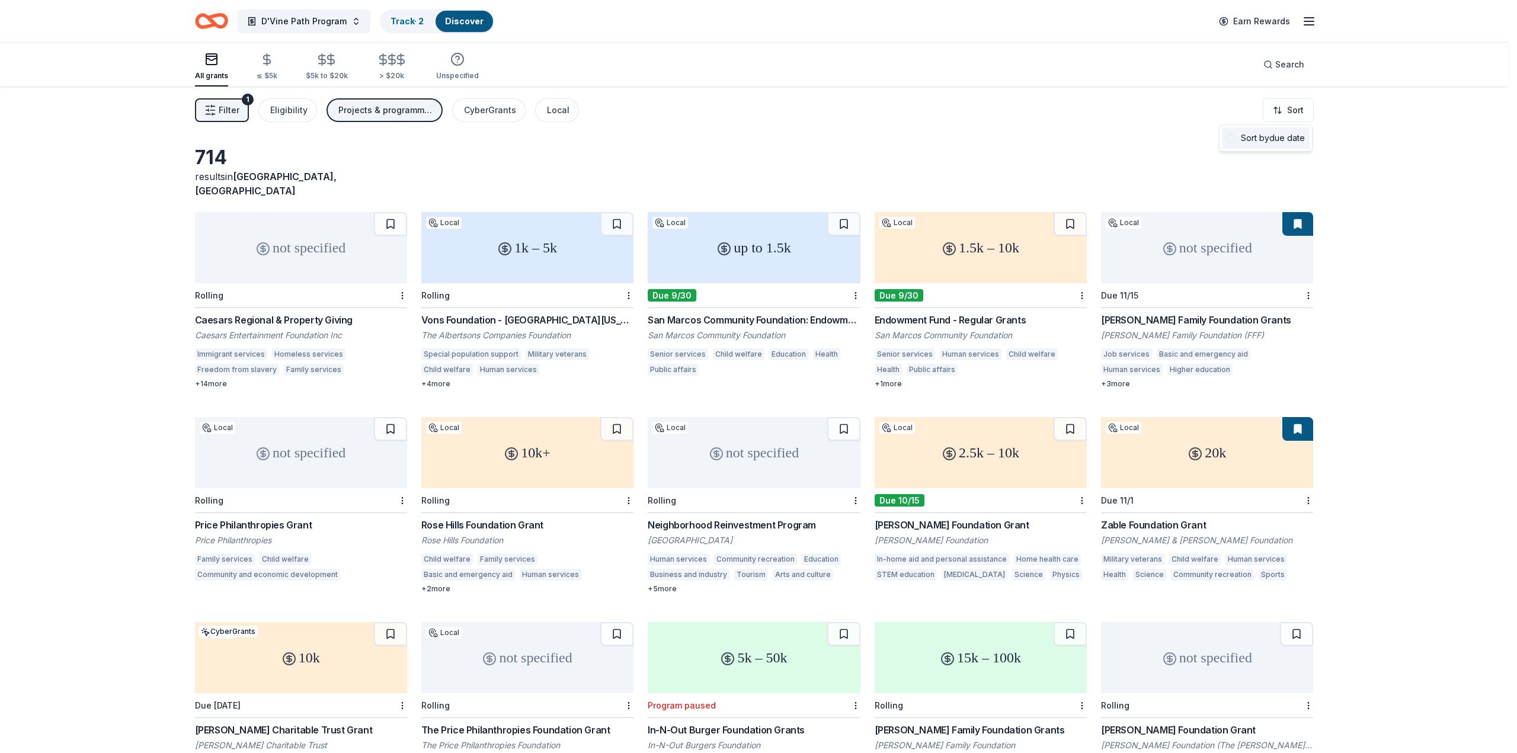
click at [1268, 137] on div "Sort by due date" at bounding box center [1266, 137] width 88 height 21
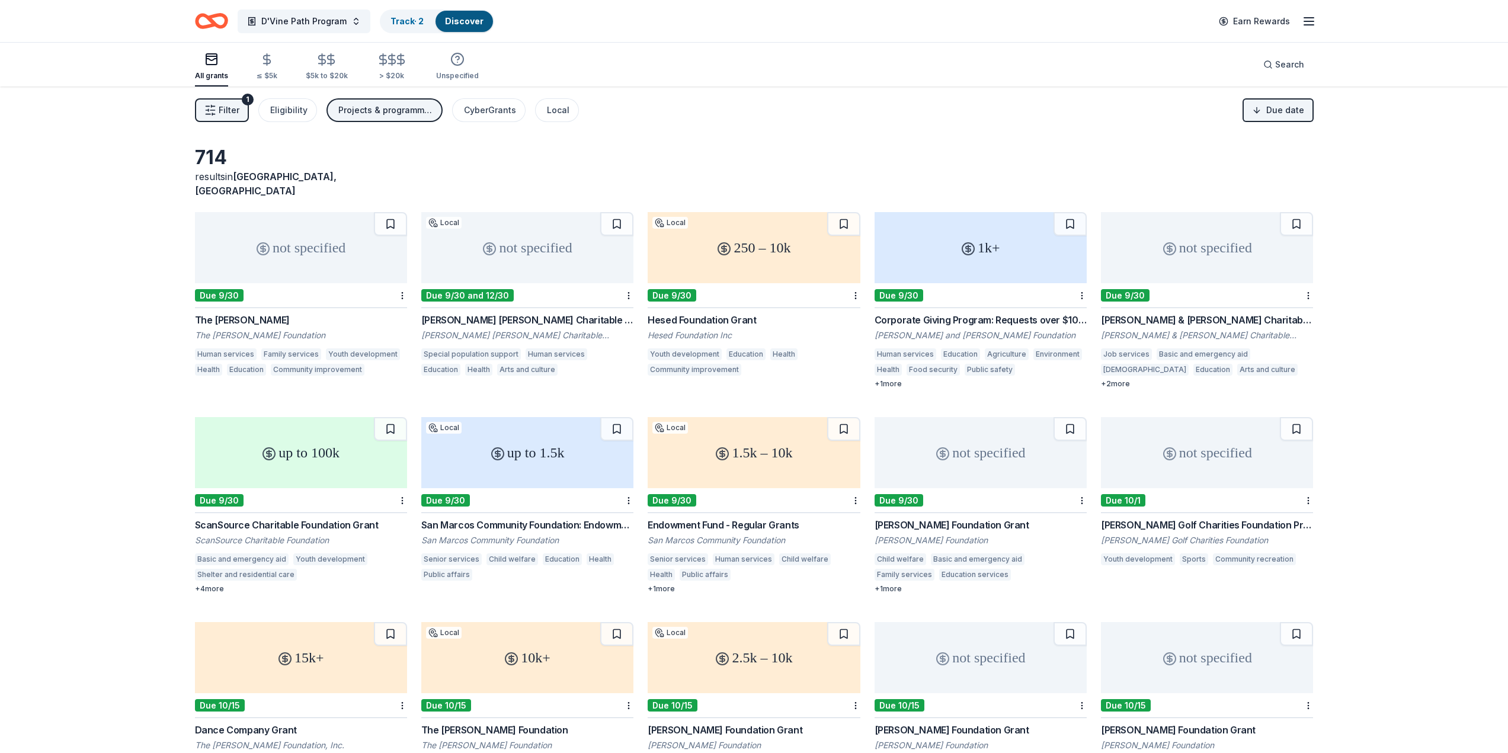
click at [521, 251] on div "not specified" at bounding box center [527, 247] width 212 height 71
click at [520, 246] on div "not specified" at bounding box center [527, 247] width 212 height 71
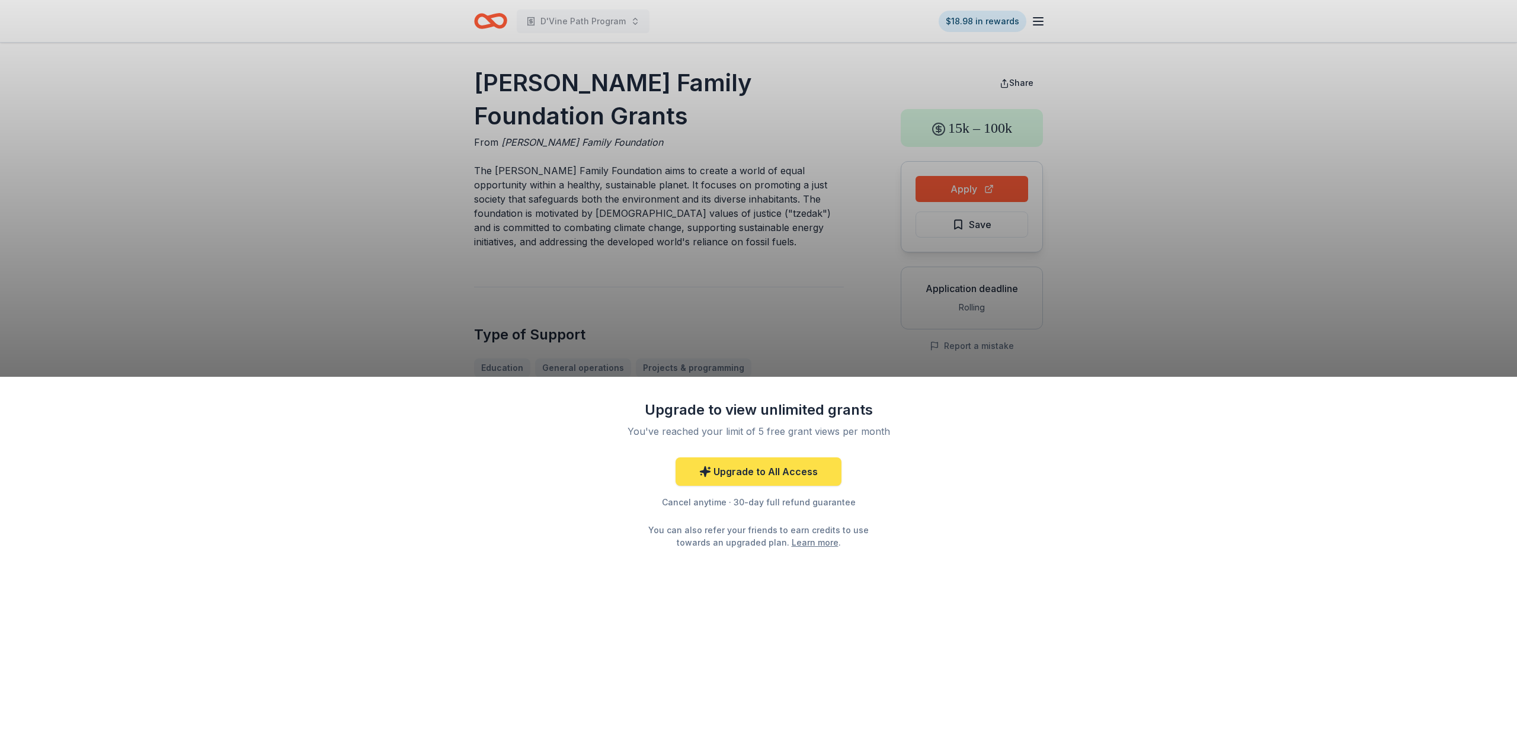
click at [752, 476] on link "Upgrade to All Access" at bounding box center [758, 471] width 166 height 28
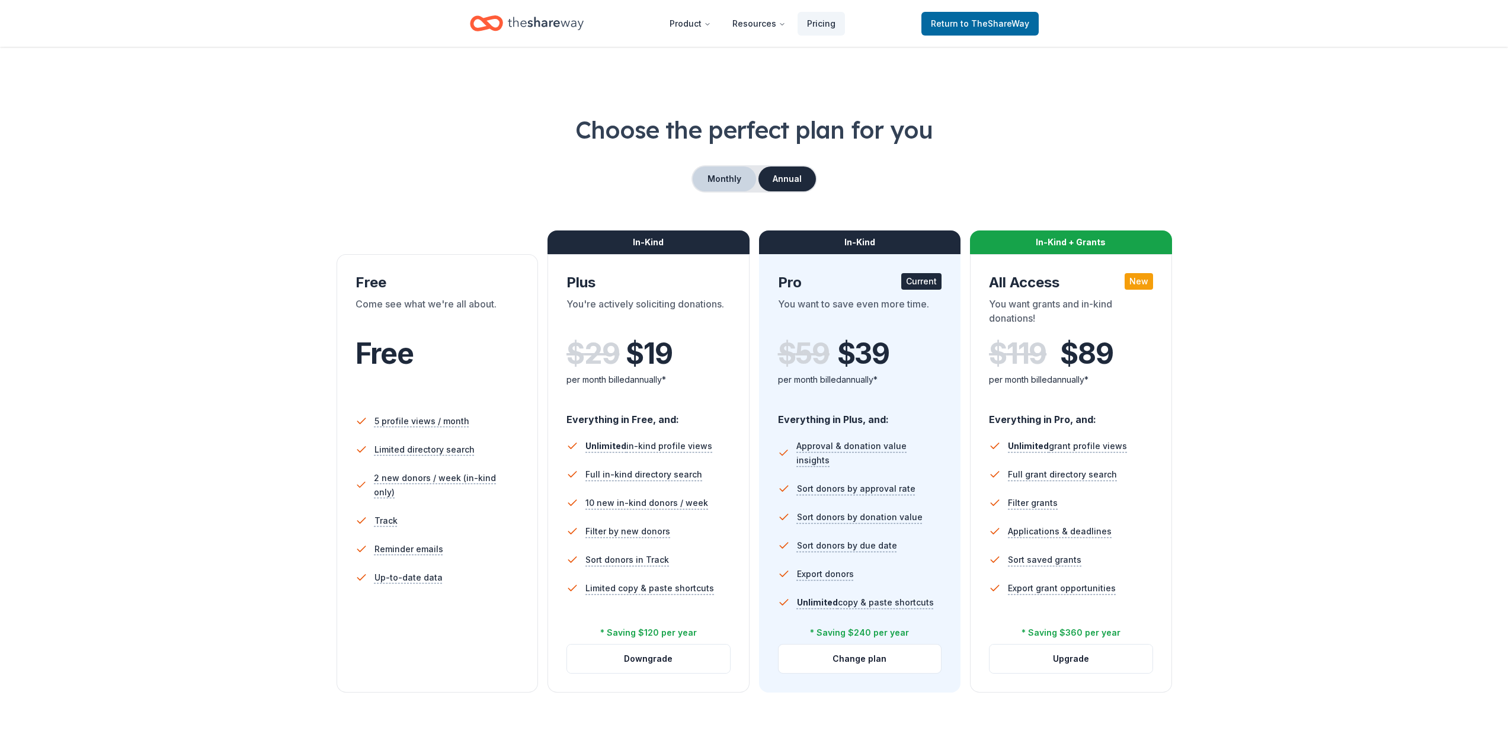
click at [741, 182] on button "Monthly" at bounding box center [724, 178] width 63 height 25
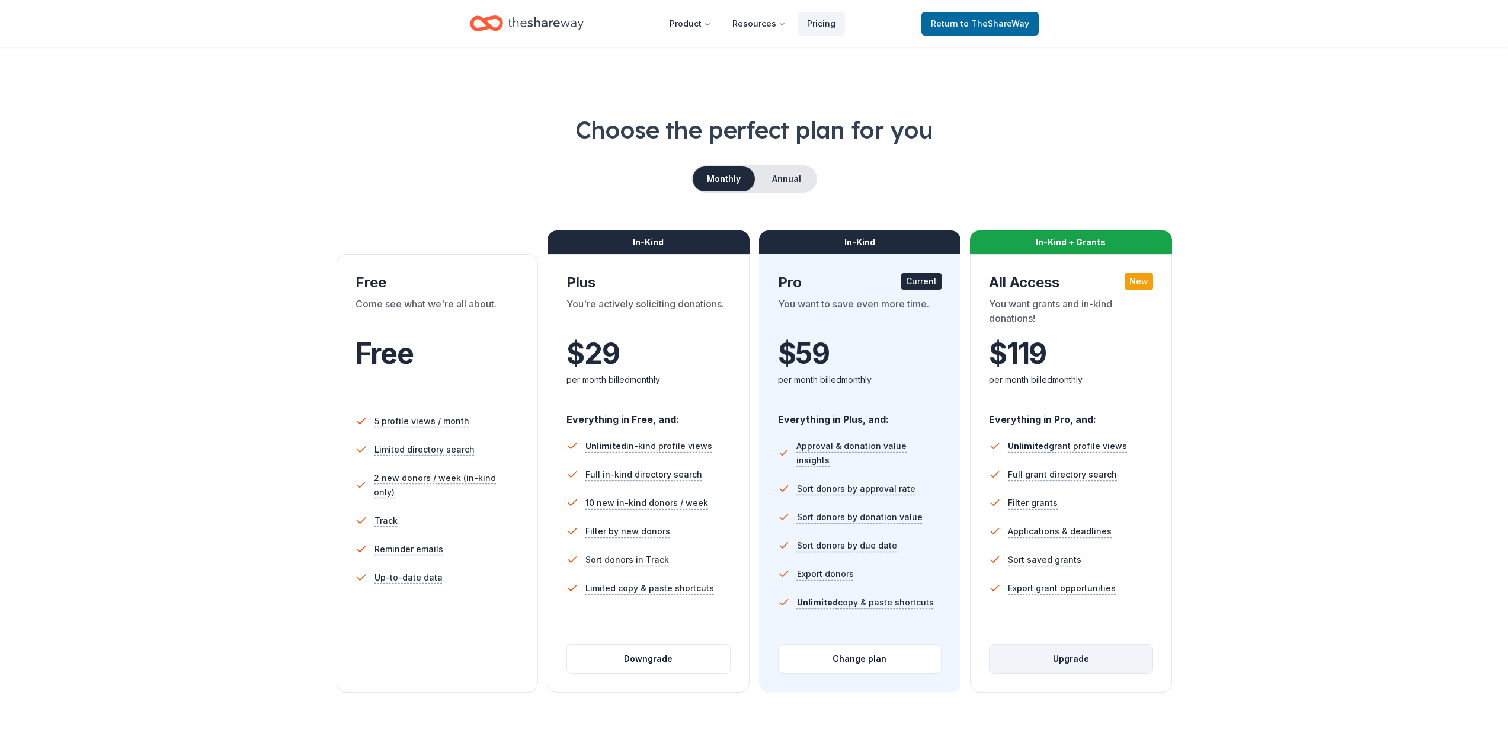
click at [1077, 659] on button "Upgrade" at bounding box center [1070, 659] width 163 height 28
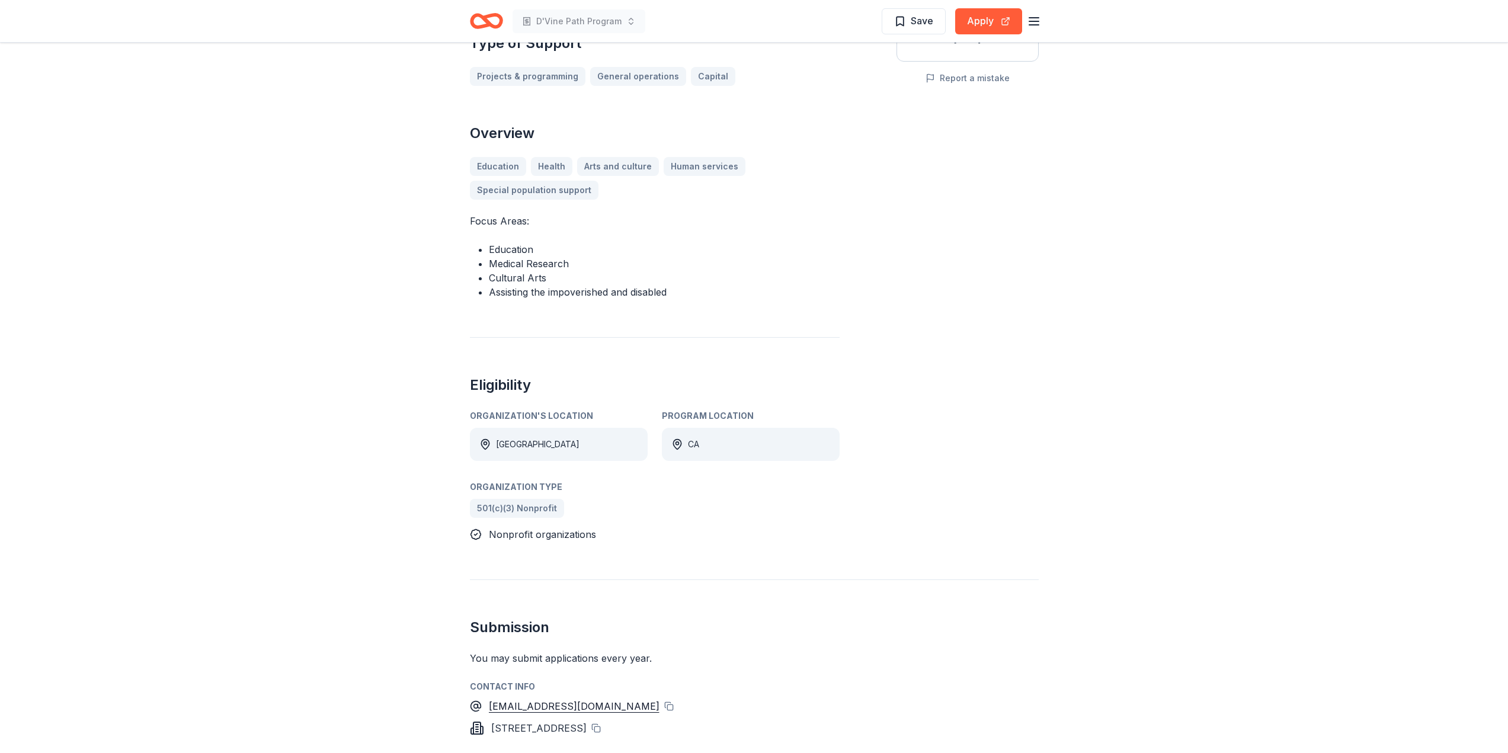
scroll to position [59, 0]
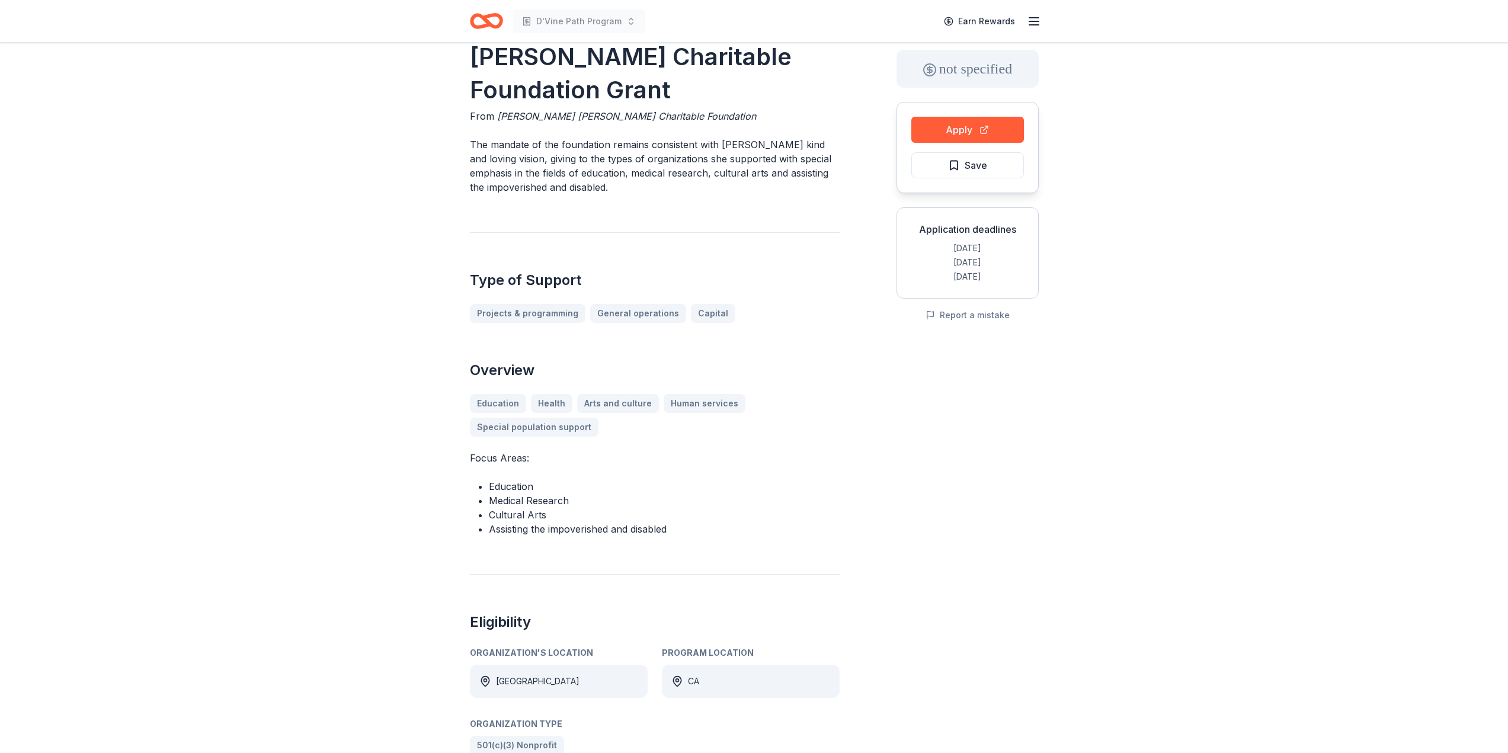
click at [945, 147] on div "Apply Save" at bounding box center [967, 147] width 142 height 91
click at [944, 132] on button "Apply" at bounding box center [967, 130] width 113 height 26
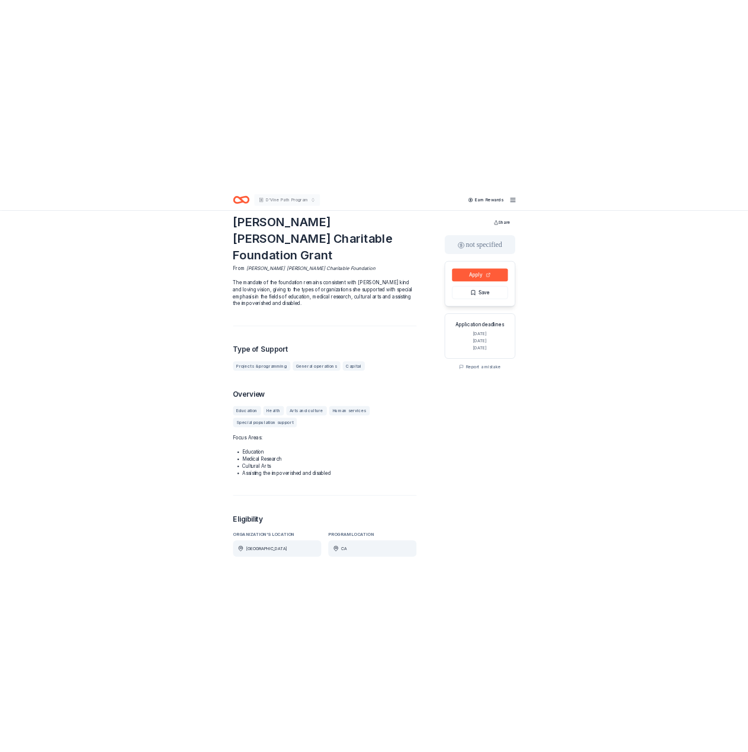
scroll to position [0, 0]
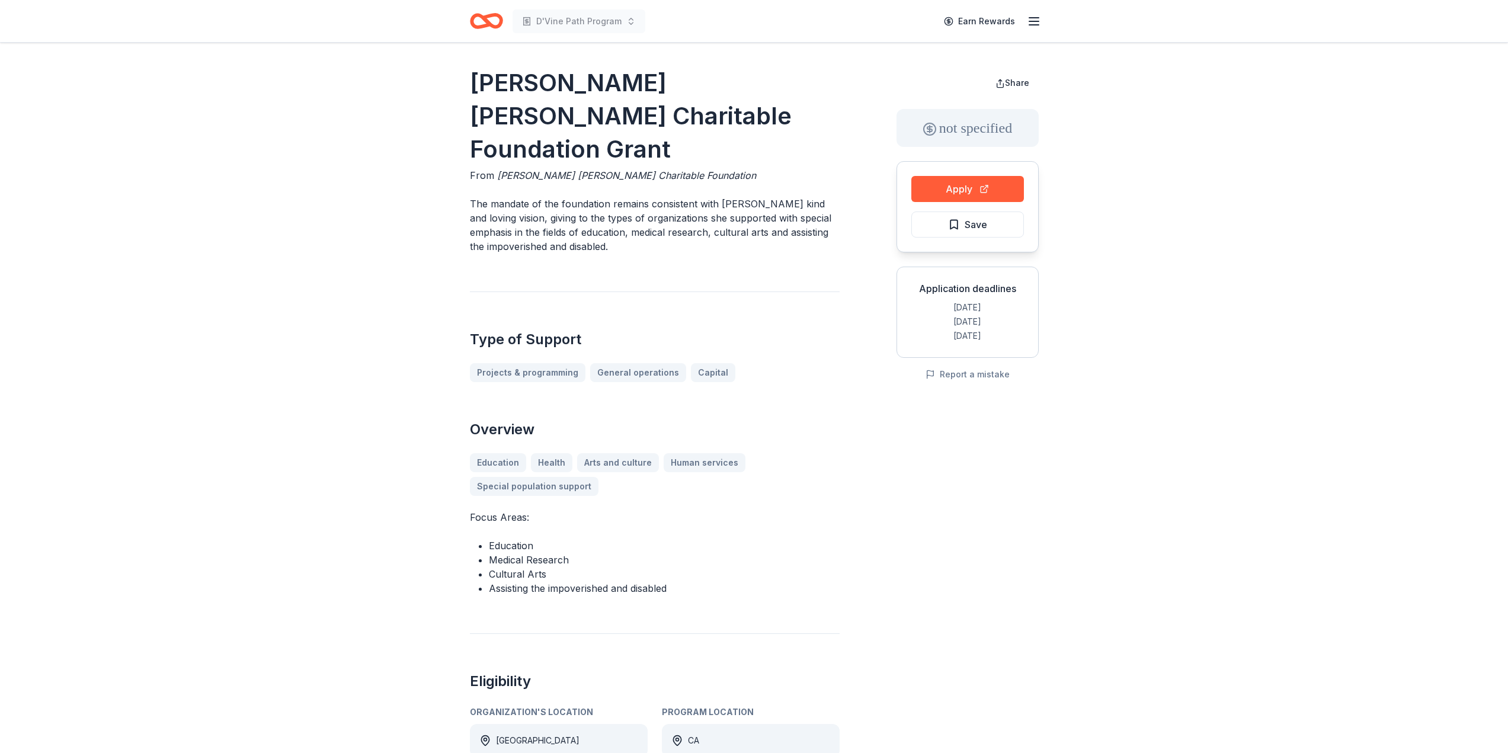
drag, startPoint x: 471, startPoint y: 81, endPoint x: 719, endPoint y: 107, distance: 249.6
click at [719, 107] on h1 "[PERSON_NAME] [PERSON_NAME] Charitable Foundation Grant" at bounding box center [655, 116] width 370 height 100
click at [774, 112] on h1 "[PERSON_NAME] [PERSON_NAME] Charitable Foundation Grant" at bounding box center [655, 116] width 370 height 100
drag, startPoint x: 791, startPoint y: 123, endPoint x: 633, endPoint y: 75, distance: 165.5
click at [517, 85] on h1 "[PERSON_NAME] [PERSON_NAME] Charitable Foundation Grant" at bounding box center [655, 116] width 370 height 100
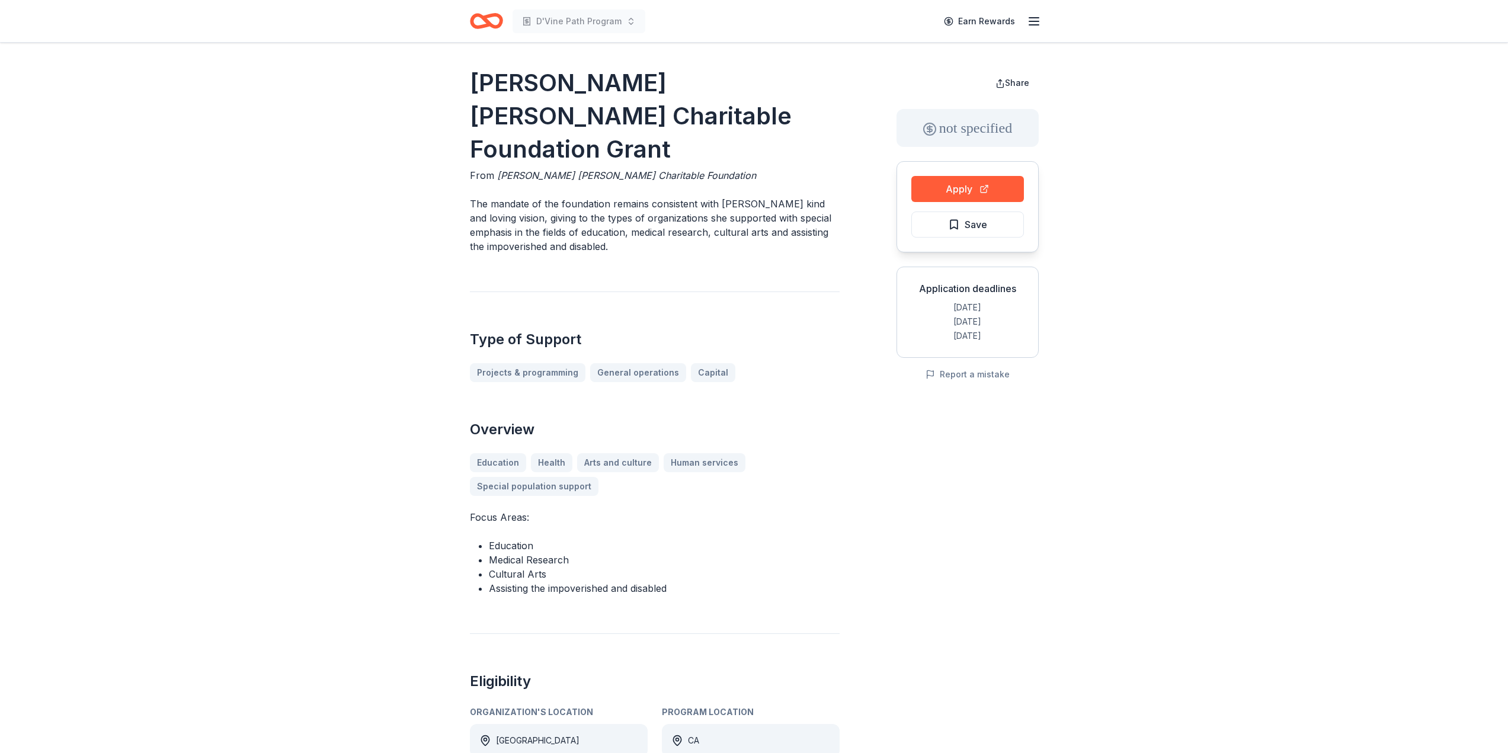
drag, startPoint x: 468, startPoint y: 168, endPoint x: 595, endPoint y: 207, distance: 133.3
click at [595, 207] on div "[PERSON_NAME] [PERSON_NAME] Charitable Foundation Grant From [PERSON_NAME] [PER…" at bounding box center [754, 745] width 607 height 1405
click at [613, 212] on p "The mandate of the foundation remains consistent with [PERSON_NAME] kind and lo…" at bounding box center [655, 225] width 370 height 57
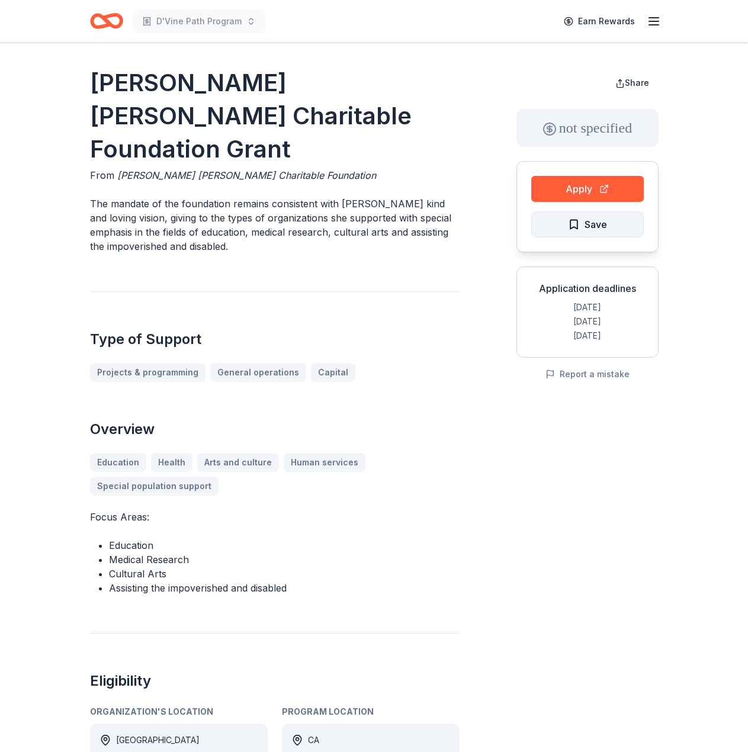
click at [553, 231] on button "Save" at bounding box center [587, 225] width 113 height 26
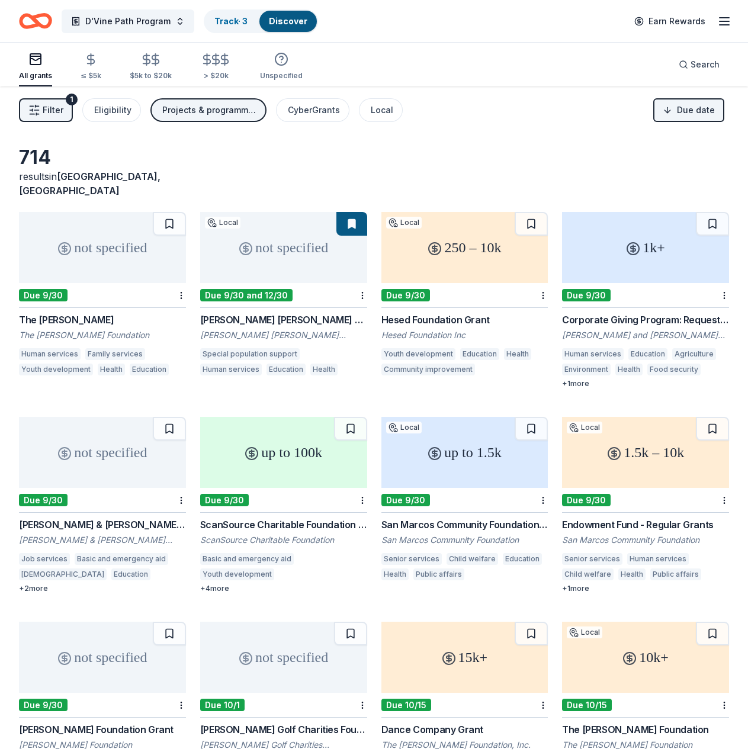
click at [492, 258] on div "250 – 10k" at bounding box center [465, 247] width 167 height 71
click at [288, 263] on div "not specified" at bounding box center [283, 247] width 167 height 71
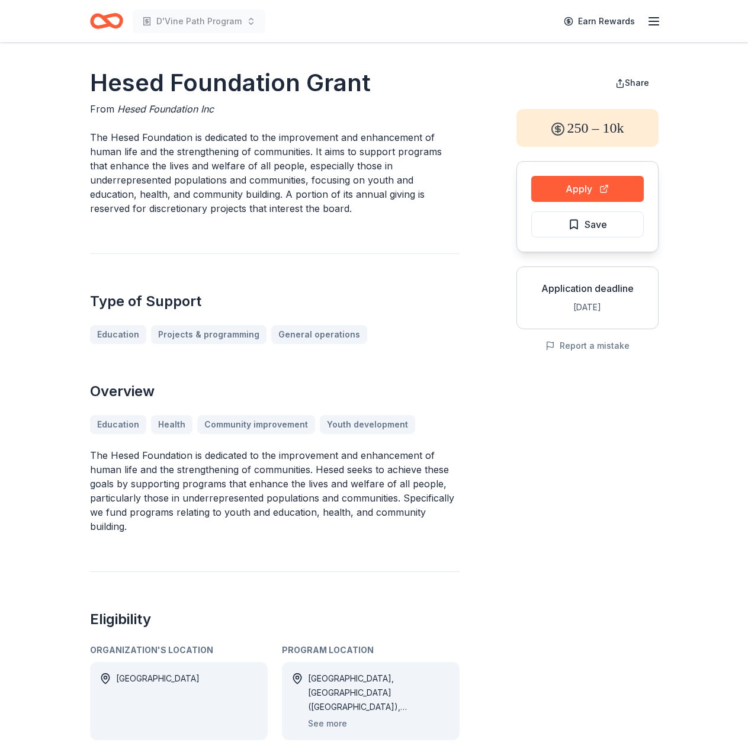
click at [514, 380] on div "Hesed Foundation Grant From Hesed Foundation Inc The Hesed Foundation is dedica…" at bounding box center [374, 516] width 569 height 900
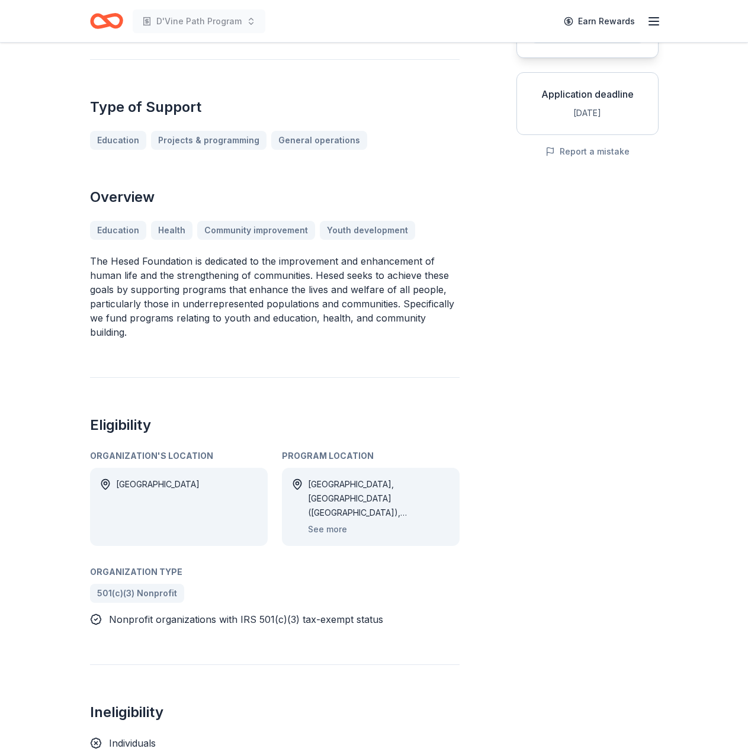
scroll to position [237, 0]
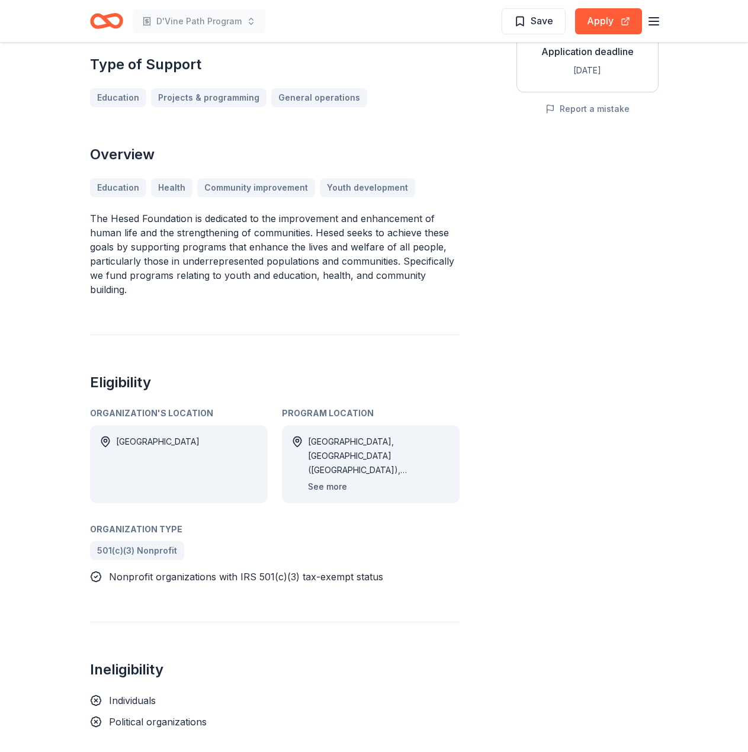
click at [326, 482] on button "See more" at bounding box center [327, 487] width 39 height 14
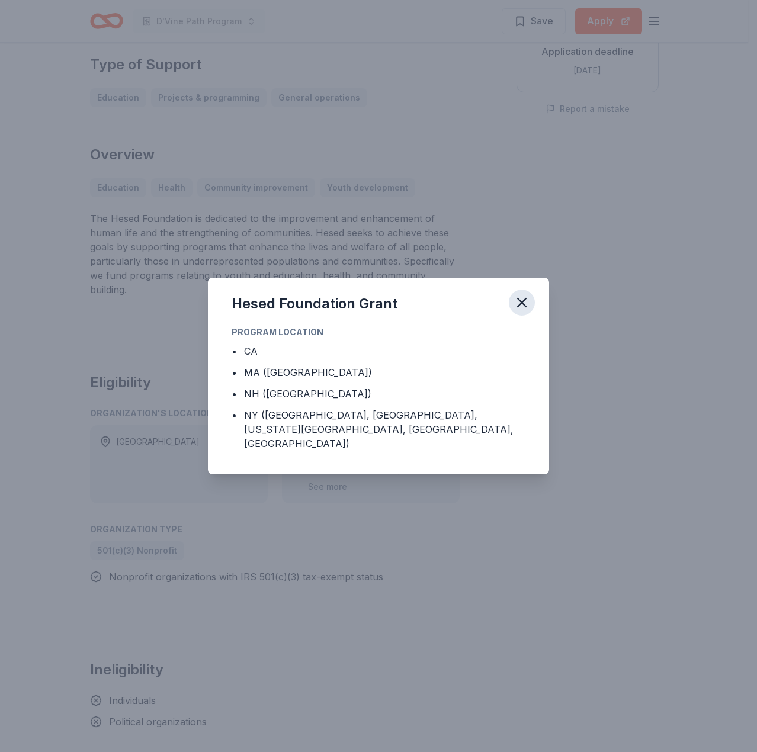
click at [525, 303] on icon "button" at bounding box center [522, 302] width 17 height 17
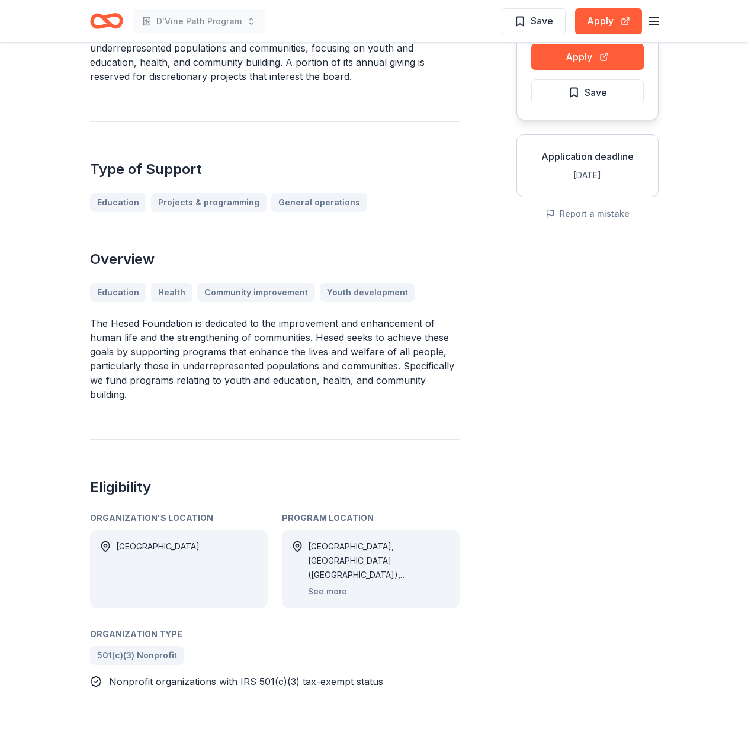
scroll to position [0, 0]
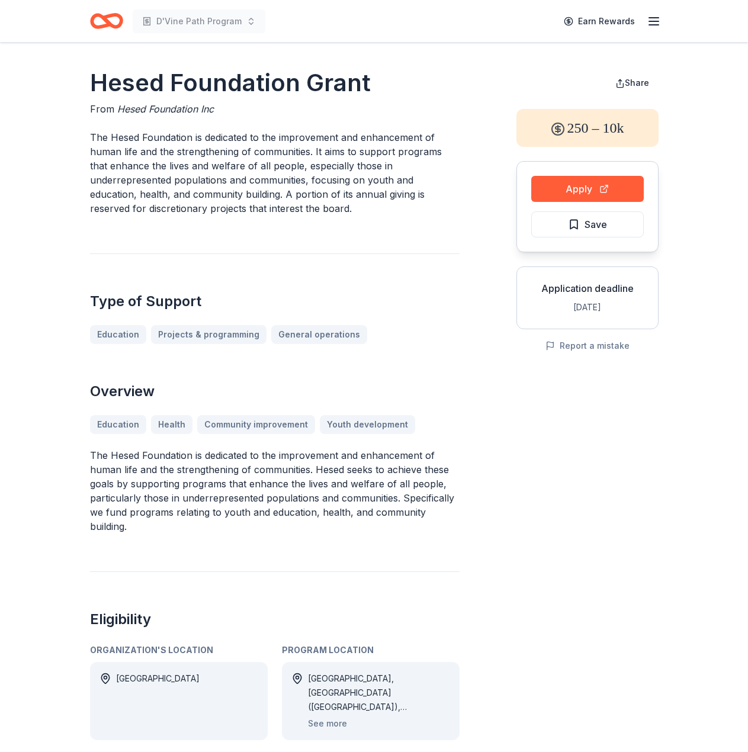
drag, startPoint x: 89, startPoint y: 135, endPoint x: 221, endPoint y: 216, distance: 154.8
drag, startPoint x: 85, startPoint y: 134, endPoint x: 161, endPoint y: 164, distance: 81.6
drag, startPoint x: 146, startPoint y: 162, endPoint x: 104, endPoint y: 154, distance: 42.8
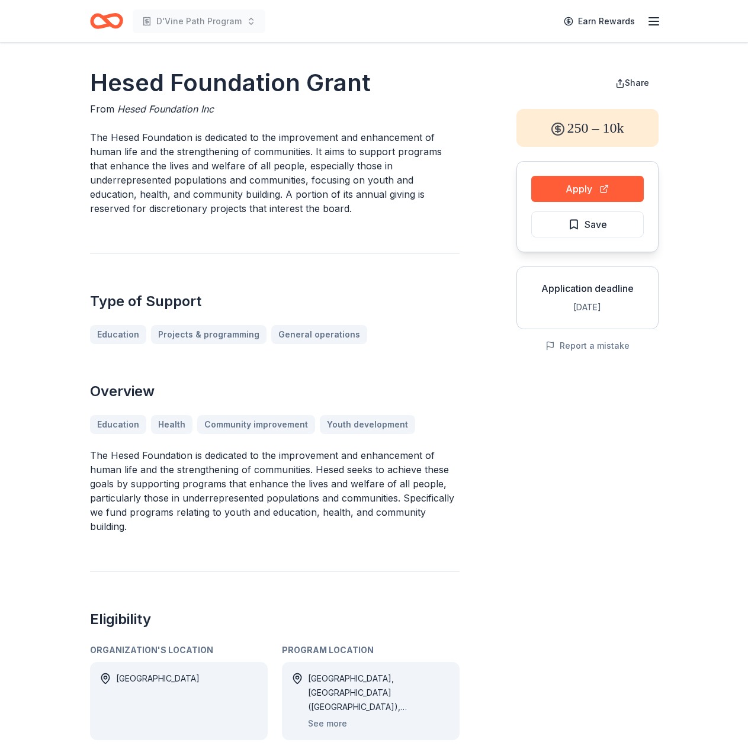
click at [104, 154] on p "The Hesed Foundation is dedicated to the improvement and enhancement of human l…" at bounding box center [275, 172] width 370 height 85
click at [104, 153] on p "The Hesed Foundation is dedicated to the improvement and enhancement of human l…" at bounding box center [275, 172] width 370 height 85
click at [562, 190] on button "Apply" at bounding box center [587, 189] width 113 height 26
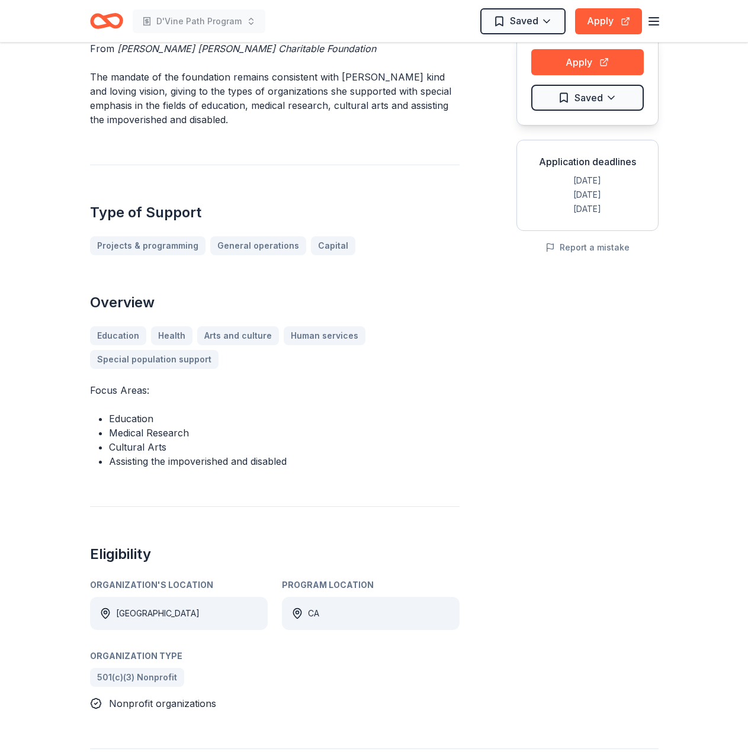
scroll to position [296, 0]
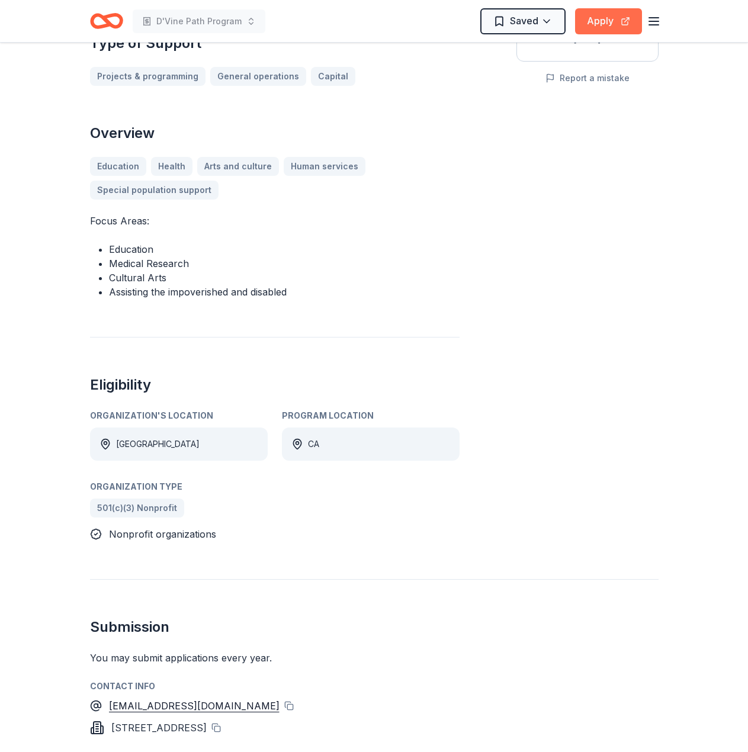
click at [590, 21] on button "Apply" at bounding box center [608, 21] width 67 height 26
click at [602, 21] on button "Apply" at bounding box center [608, 21] width 67 height 26
